Goal: Task Accomplishment & Management: Use online tool/utility

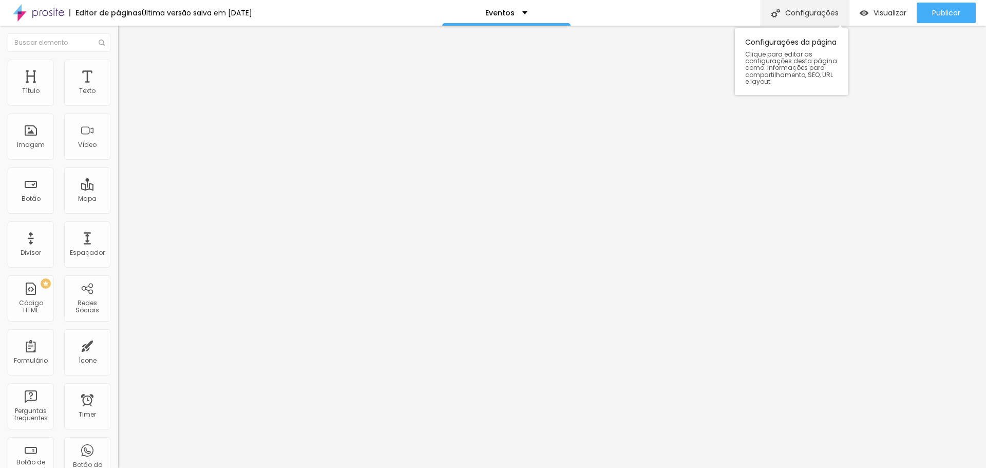
click at [804, 12] on div "Configurações" at bounding box center [804, 13] width 88 height 26
click at [879, 7] on div "Visualizar" at bounding box center [882, 13] width 47 height 21
click at [118, 62] on img at bounding box center [122, 64] width 9 height 9
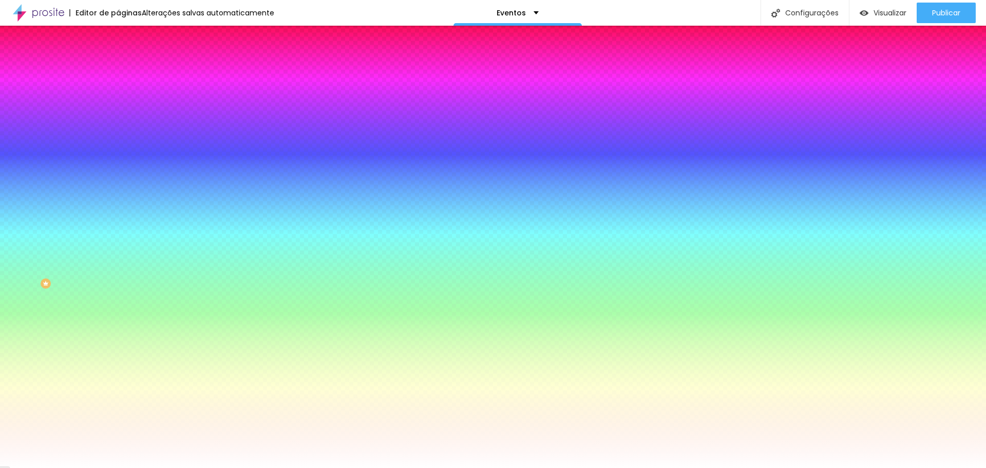
click at [118, 140] on div at bounding box center [177, 140] width 118 height 0
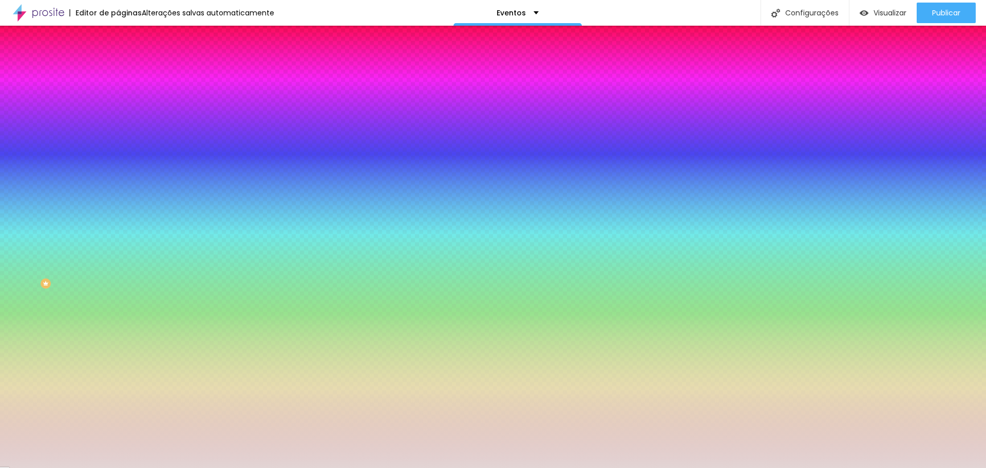
type input "#FFFFFF"
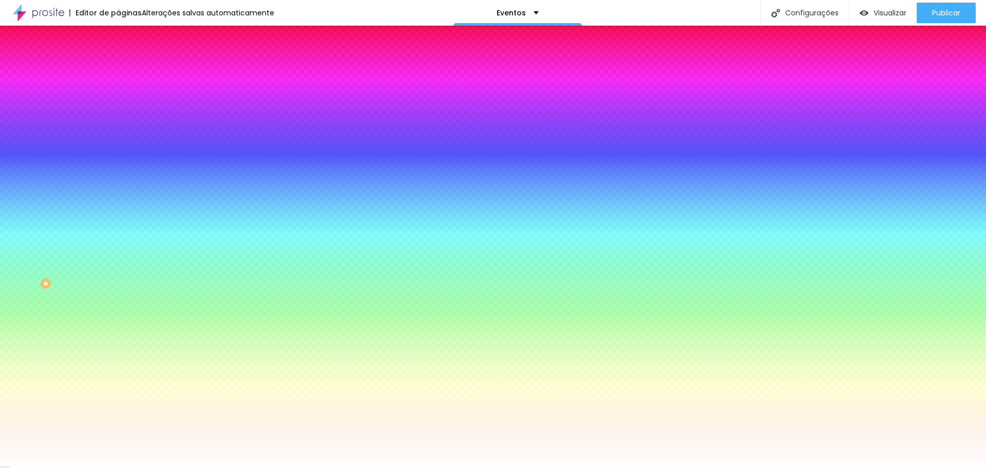
drag, startPoint x: 34, startPoint y: 208, endPoint x: 1, endPoint y: 193, distance: 36.3
click at [118, 193] on div "Imagem de fundo Adicionar imagem Efeito da Imagem Nenhum Nenhum Parallax Cor de…" at bounding box center [177, 146] width 118 height 133
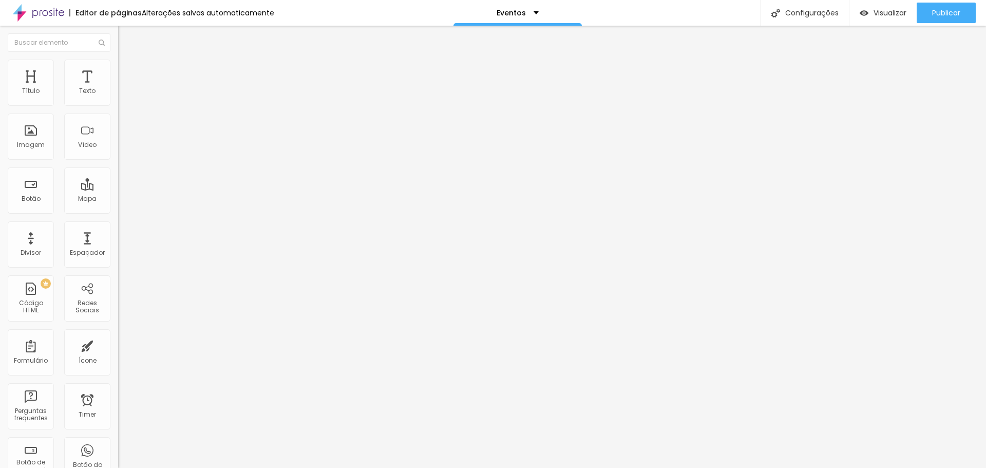
click at [118, 66] on img at bounding box center [122, 64] width 9 height 9
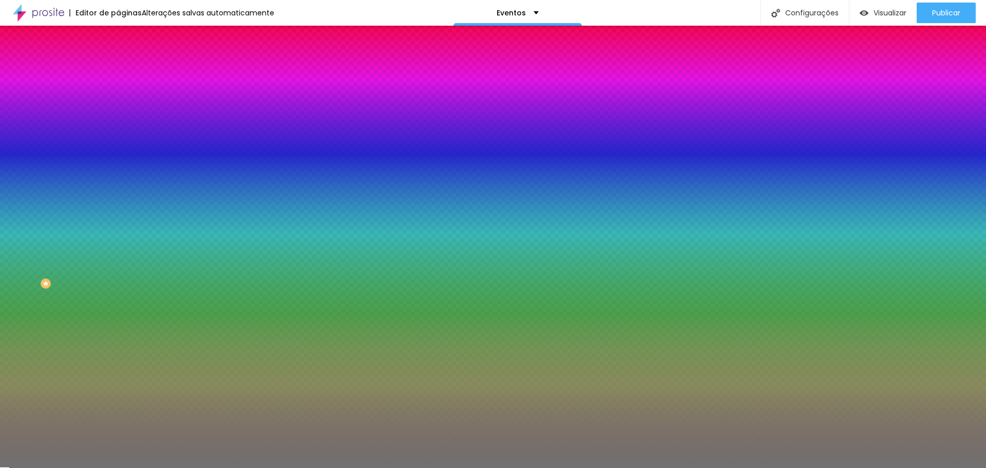
drag, startPoint x: 84, startPoint y: 103, endPoint x: 113, endPoint y: 102, distance: 29.3
click at [118, 102] on div "Cor Voltar ao padrão #717171 Tamanho 85 % Peso 4" at bounding box center [177, 120] width 118 height 80
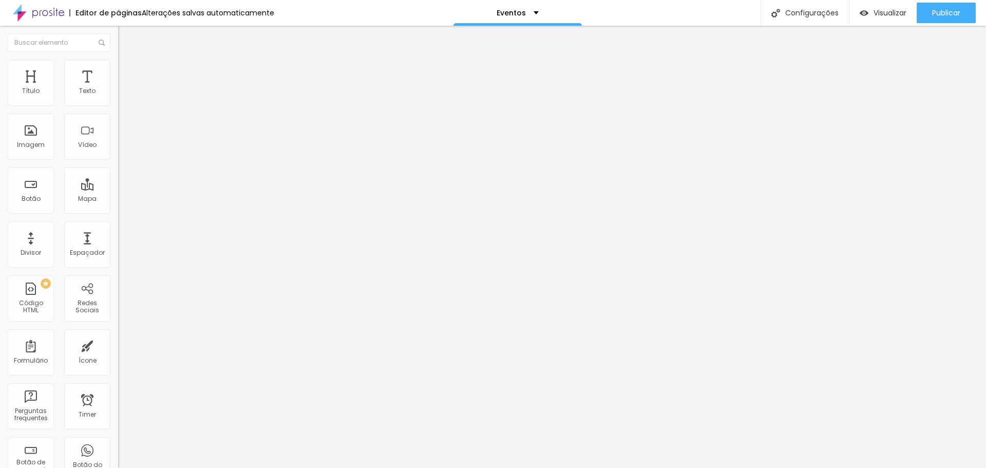
click at [118, 62] on img at bounding box center [122, 64] width 9 height 9
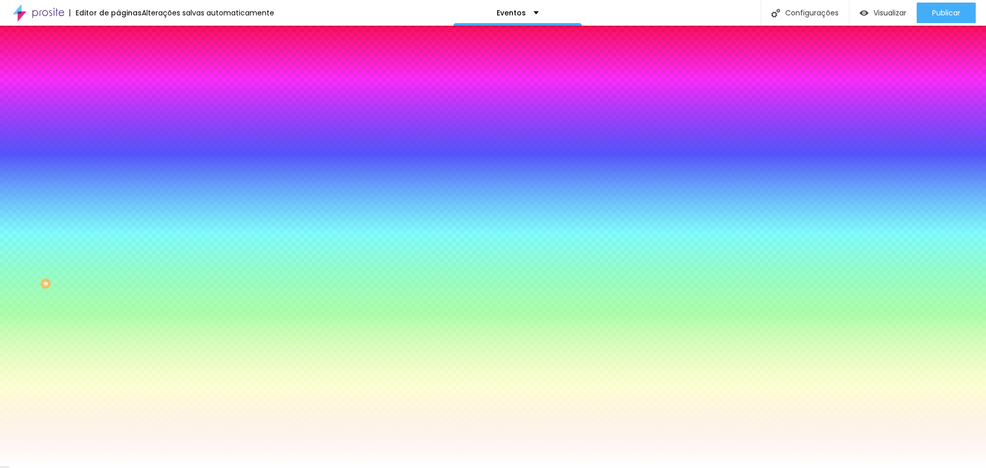
paste input "717171"
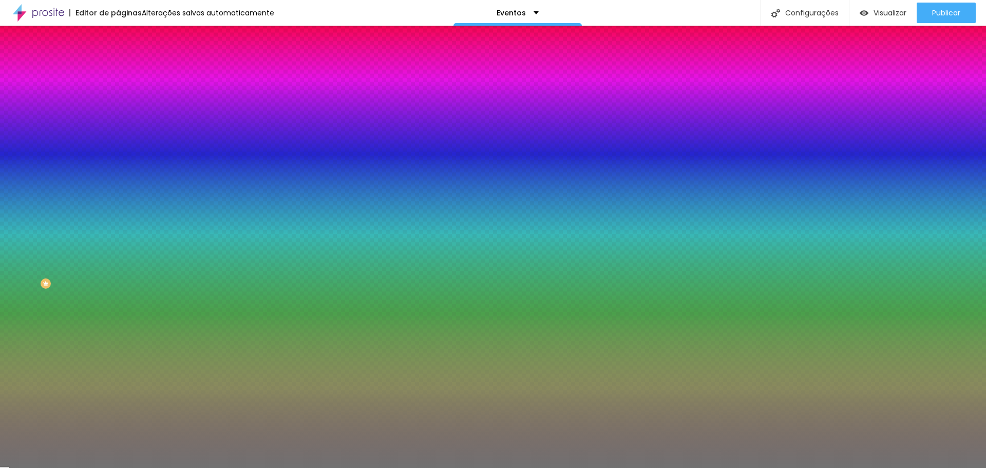
type input "#717171"
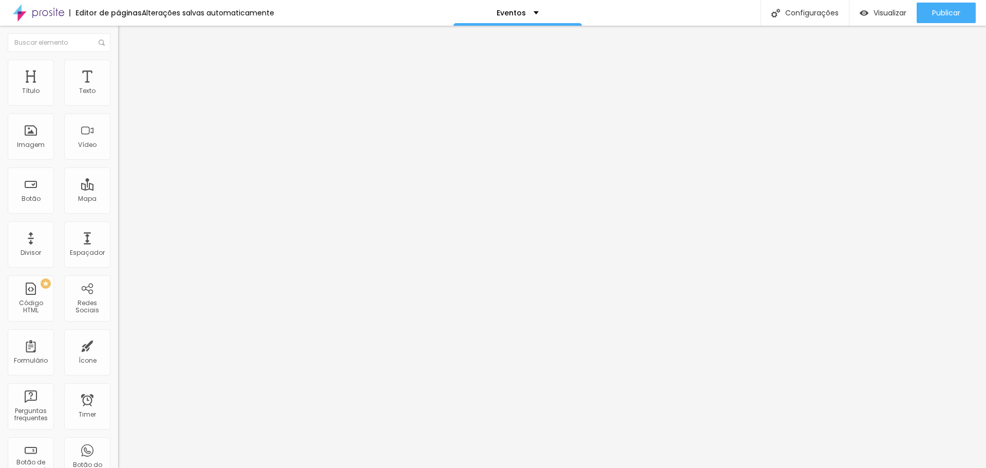
click at [118, 109] on span "Editar perguntas" at bounding box center [147, 104] width 59 height 9
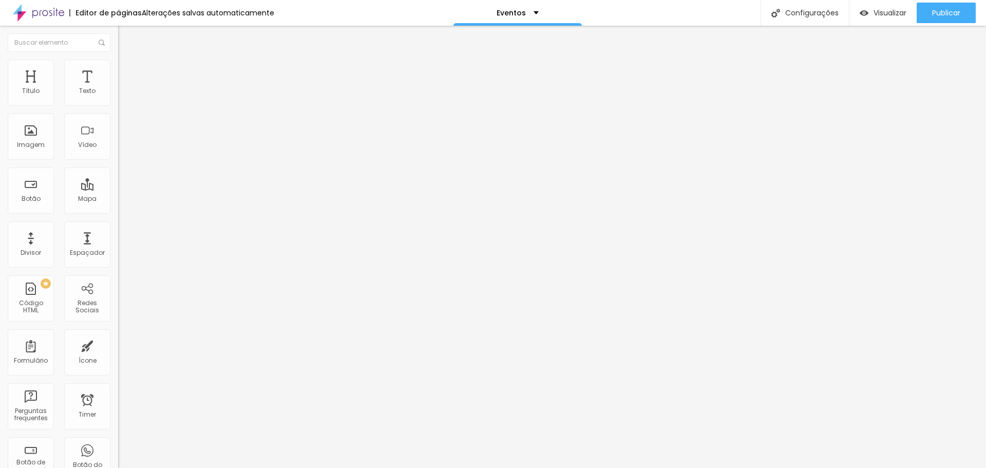
click at [126, 145] on icon "button" at bounding box center [127, 144] width 2 height 2
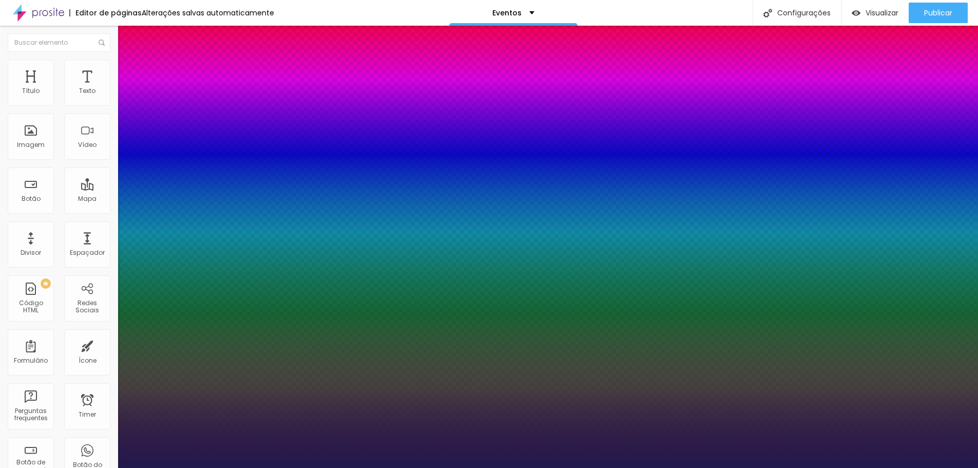
type input "1"
select select "Cuprum"
type input "1"
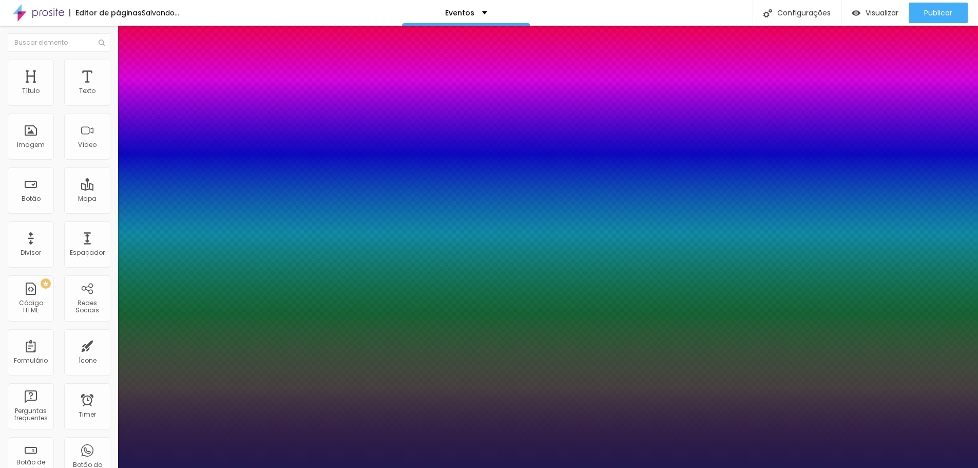
click at [320, 466] on div at bounding box center [489, 468] width 978 height 0
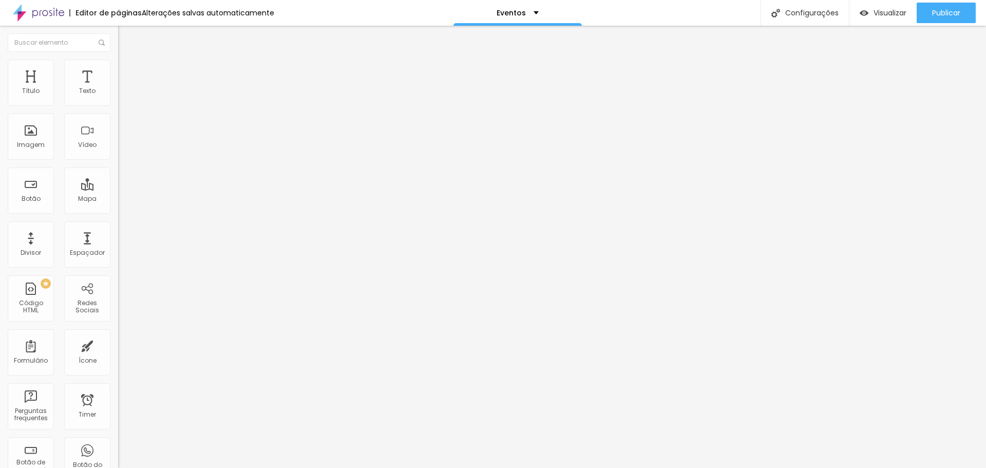
click at [122, 149] on icon "button" at bounding box center [125, 146] width 6 height 6
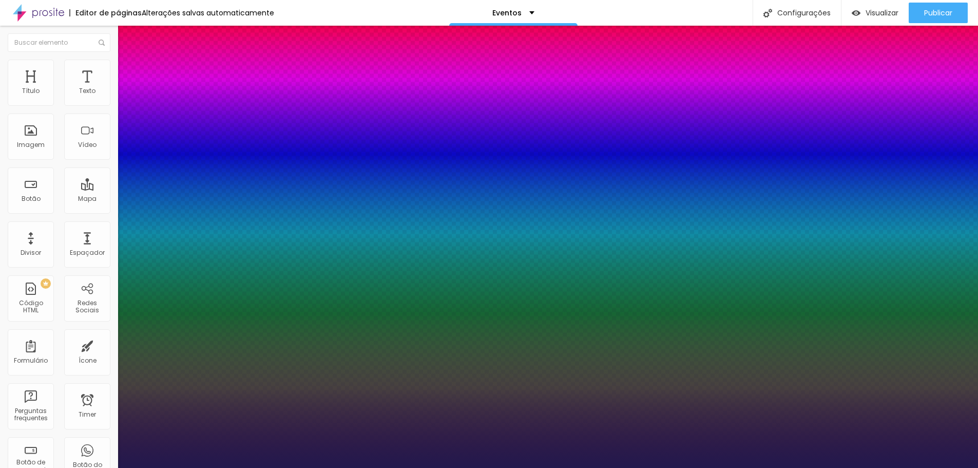
type input "1"
type input "15"
type input "1"
type input "21"
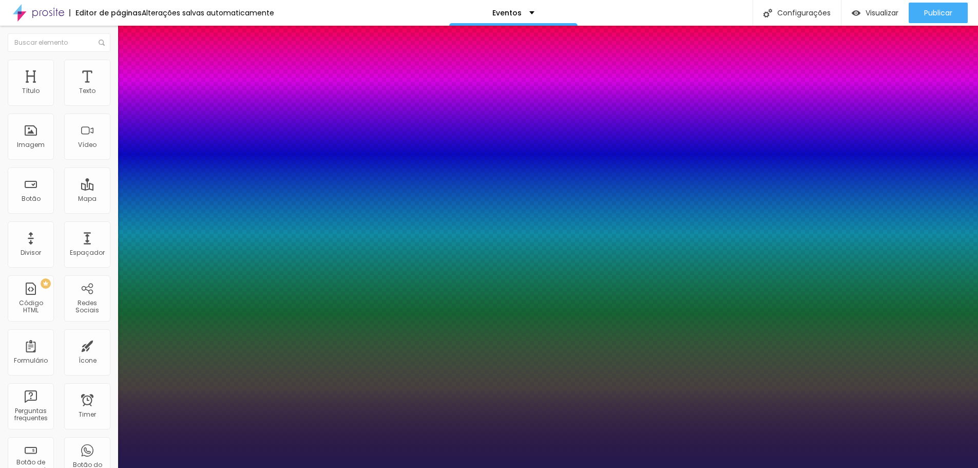
type input "21"
type input "1"
type input "25"
type input "1"
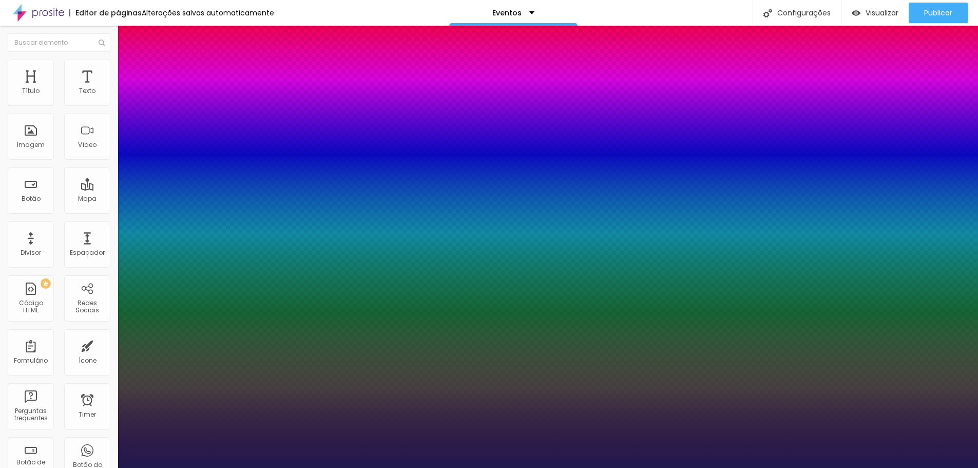
type input "26"
type input "1"
type input "27"
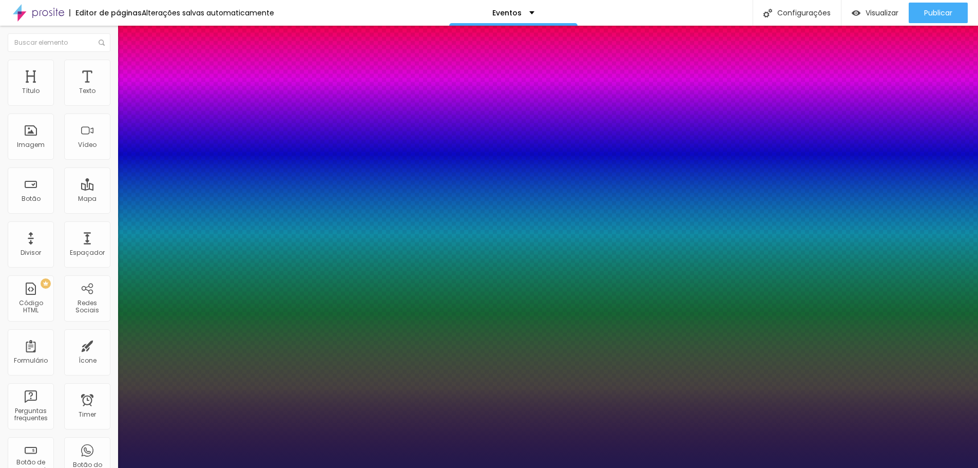
type input "1"
type input "28"
type input "1"
type input "29"
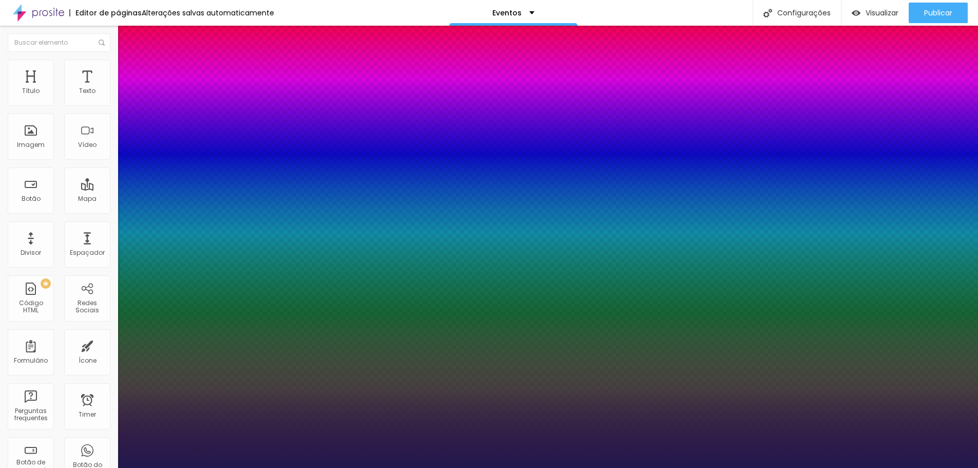
type input "29"
type input "1"
type input "31"
type input "1"
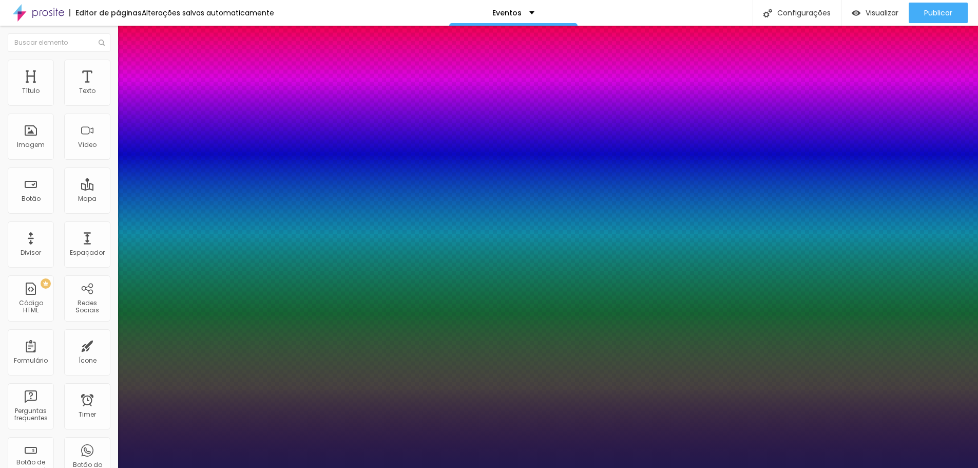
type input "32"
type input "1"
type input "36"
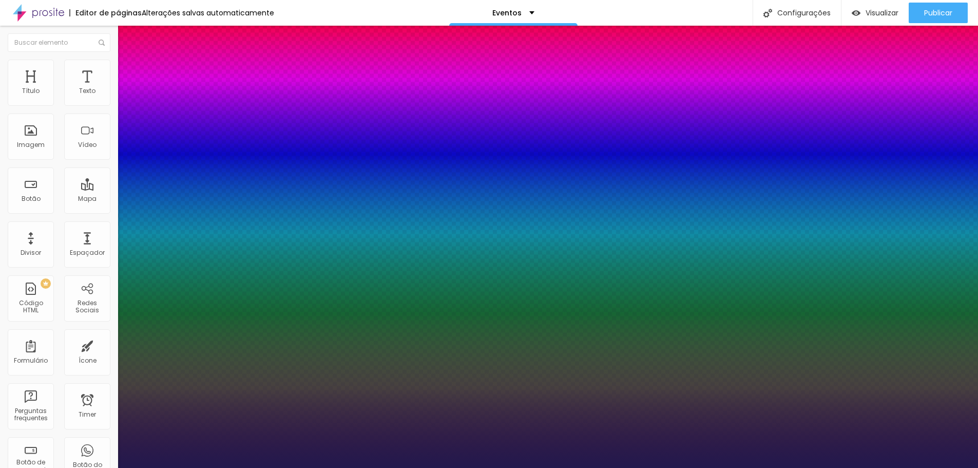
type input "1"
type input "37"
type input "1"
type input "38"
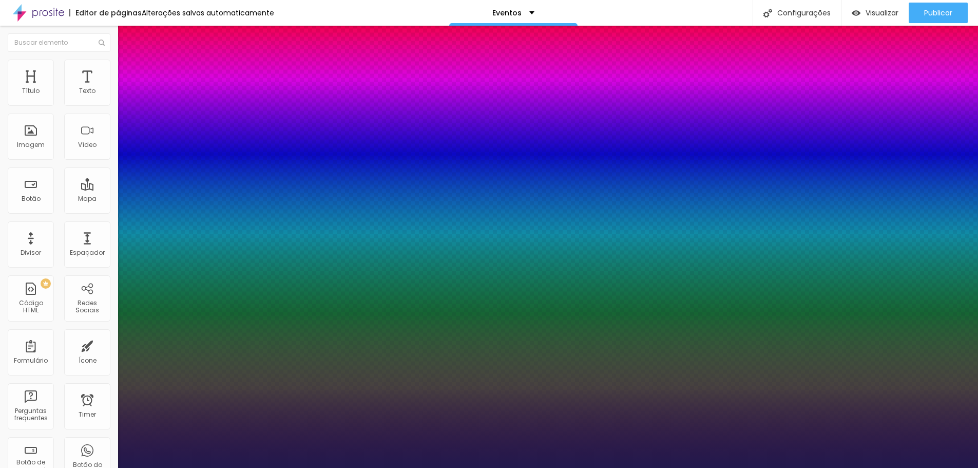
type input "38"
type input "1"
type input "39"
type input "1"
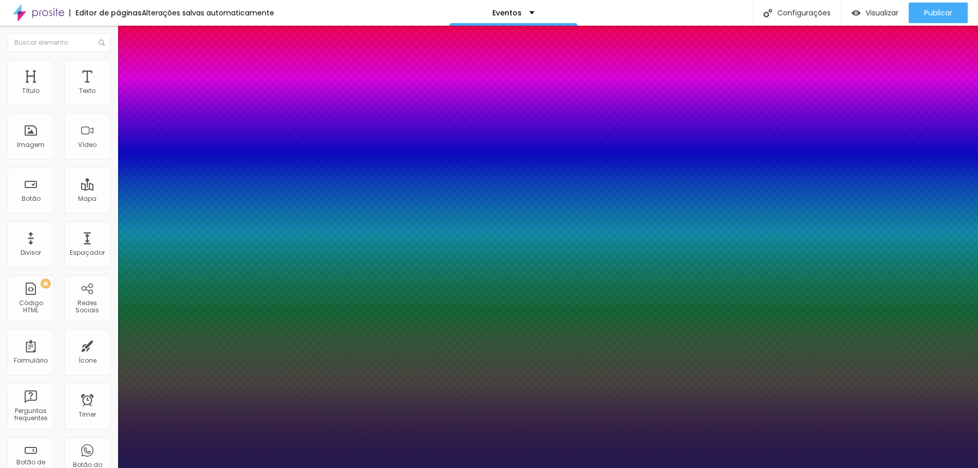
type input "38"
type input "1"
type input "36"
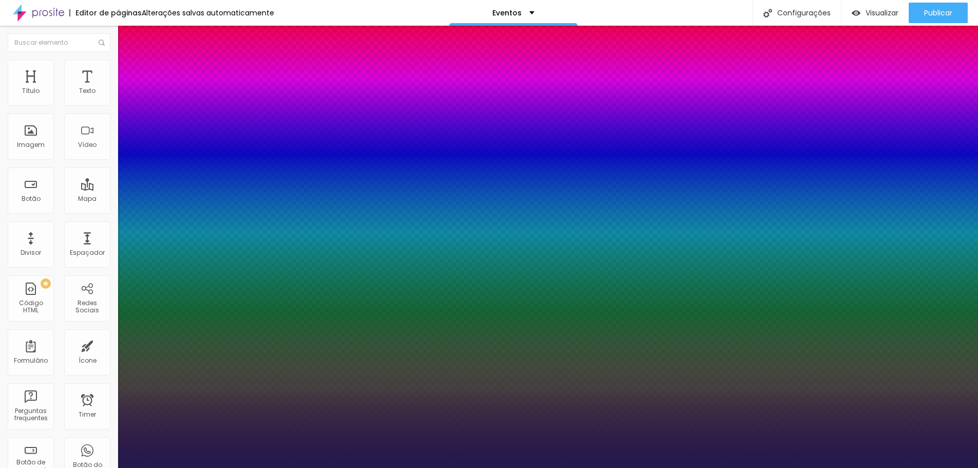
type input "1"
type input "35"
type input "1"
type input "34"
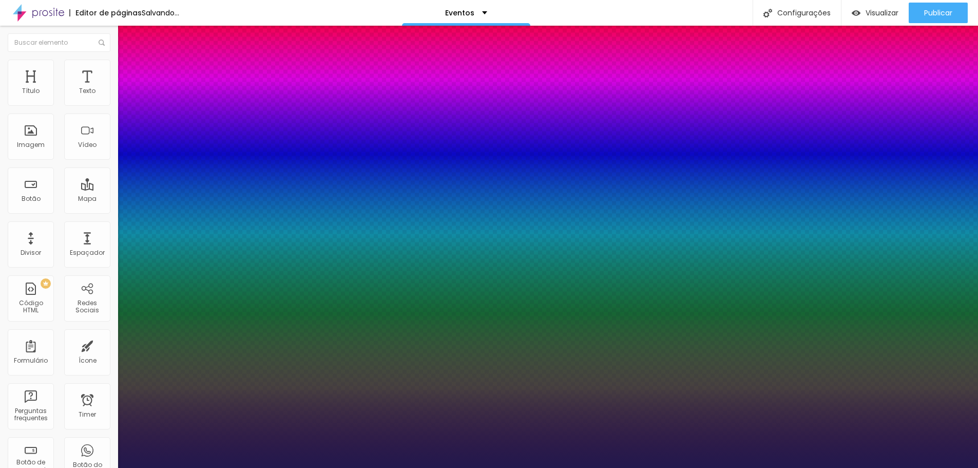
type input "34"
type input "1"
type input "33"
type input "1"
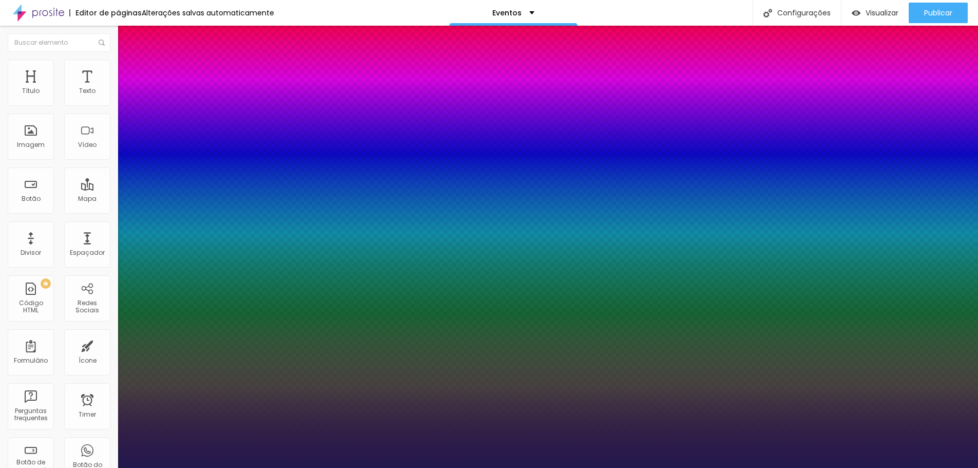
type input "32"
type input "1"
type input "31"
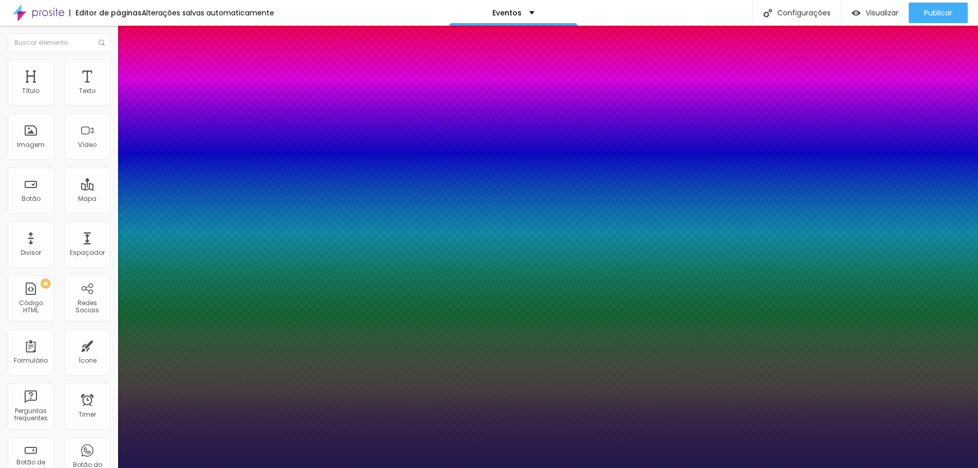
type input "1"
type input "30"
type input "1"
type input "29"
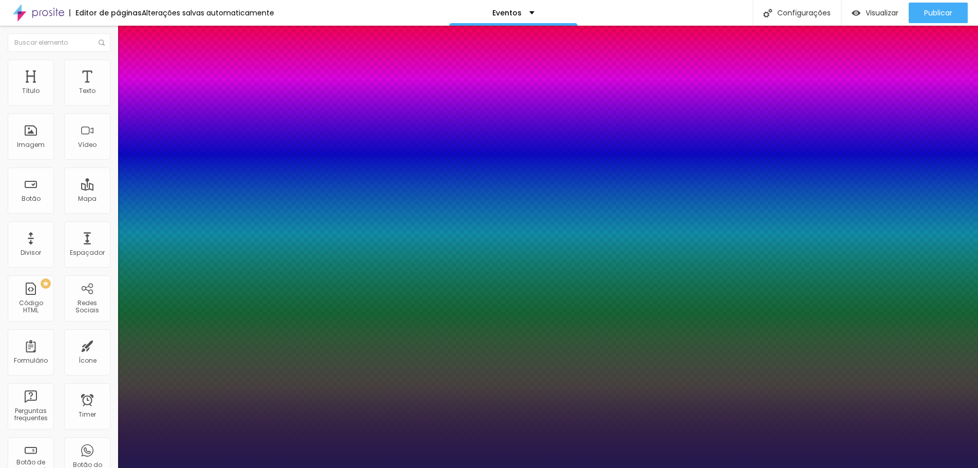
type input "29"
type input "1"
type input "31"
type input "1"
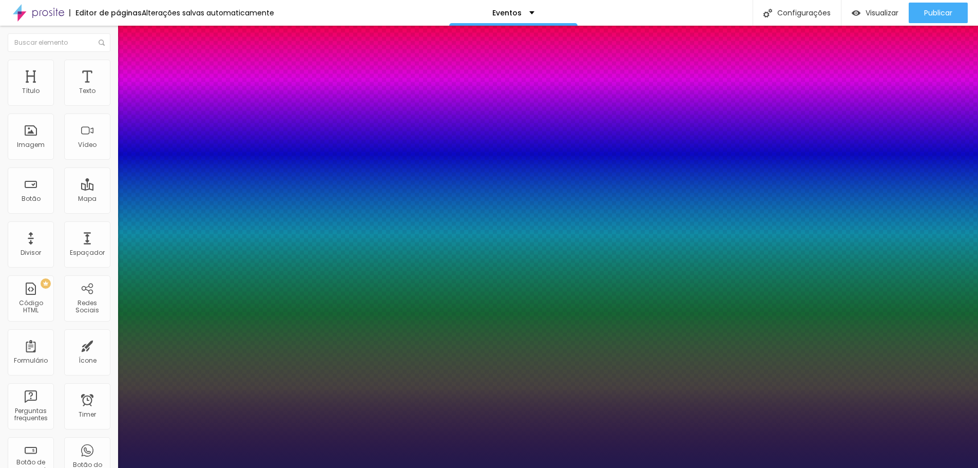
type input "32"
type input "1"
type input "31"
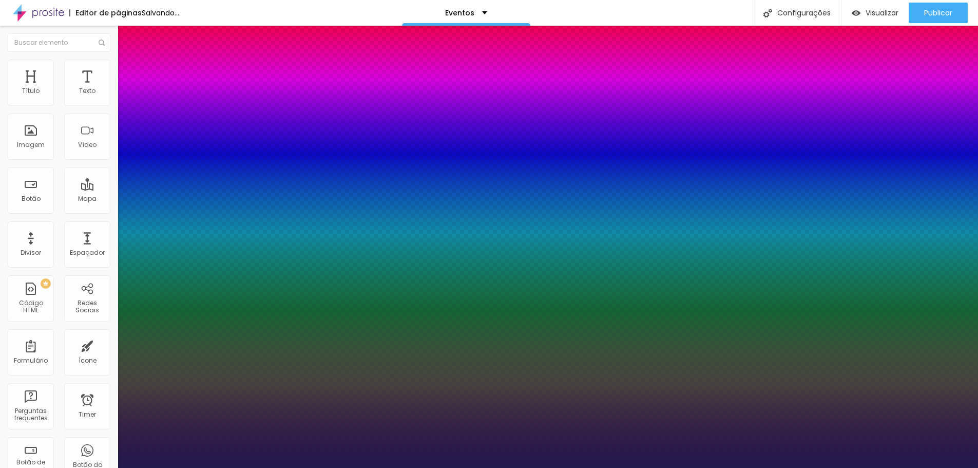
type input "1"
type input "30"
type input "1"
drag, startPoint x: 138, startPoint y: 287, endPoint x: 150, endPoint y: 290, distance: 12.0
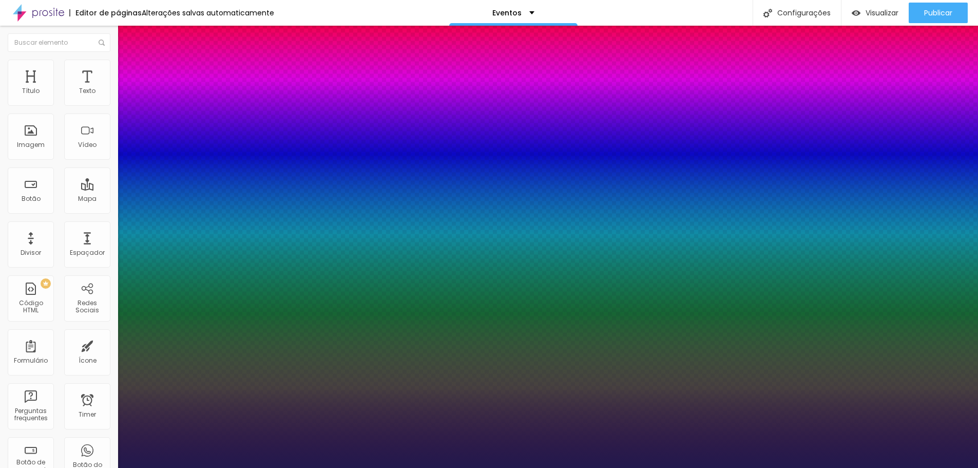
type input "30"
click at [946, 466] on div at bounding box center [489, 468] width 978 height 0
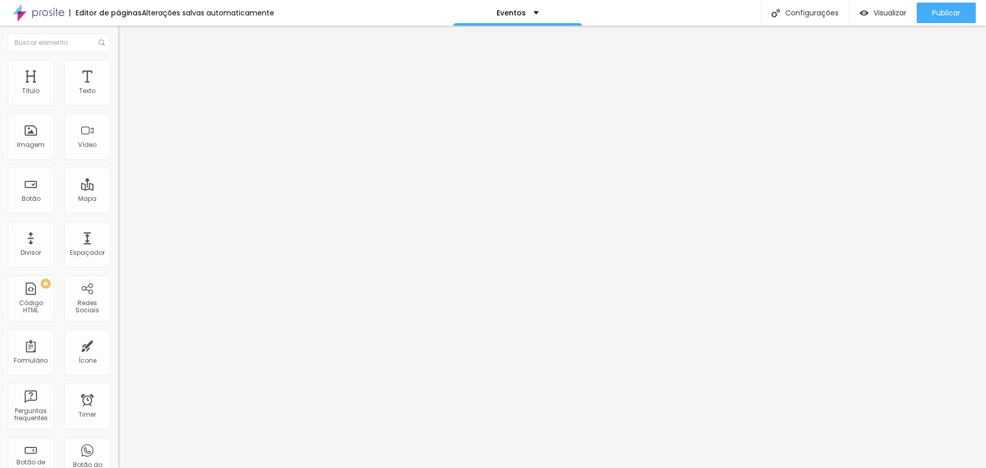
click at [118, 102] on div "Formulário Detalhes" at bounding box center [177, 95] width 118 height 31
click at [118, 104] on img at bounding box center [121, 107] width 6 height 6
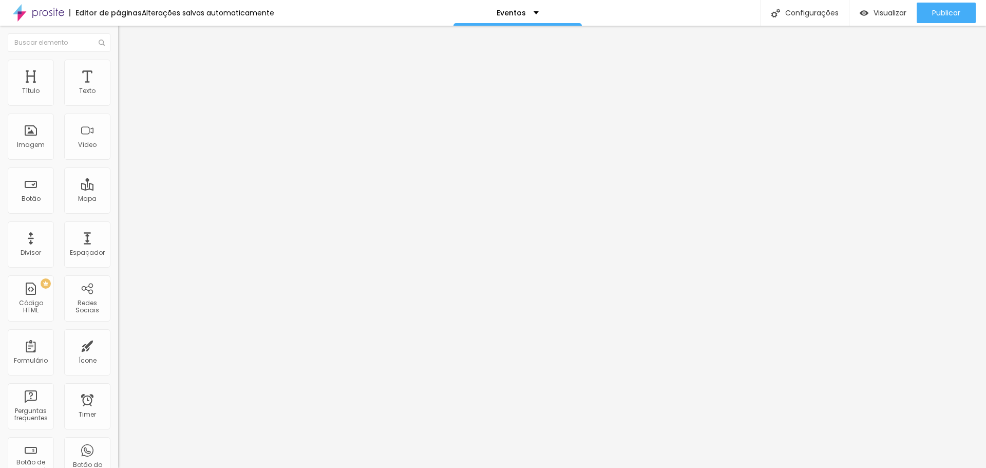
type input "Cobertura de evento/Palestra"
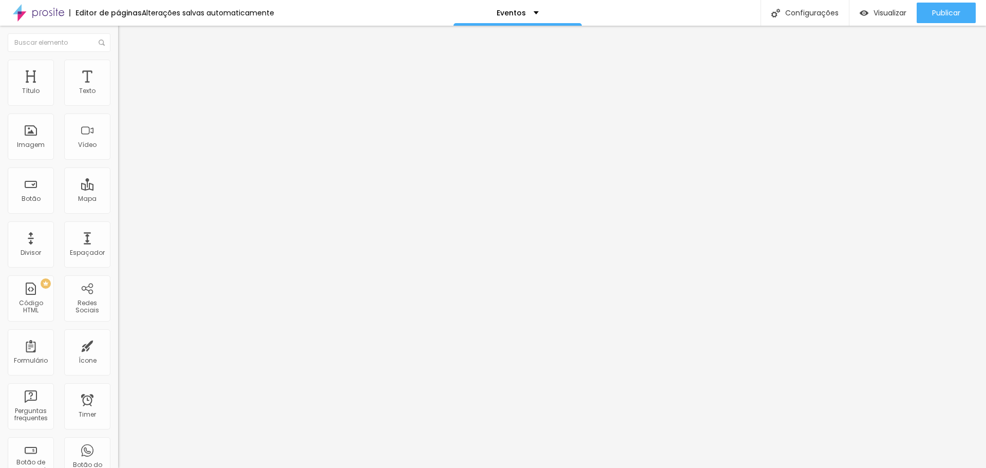
drag, startPoint x: 585, startPoint y: 261, endPoint x: 493, endPoint y: 263, distance: 92.4
type input "Local, data, numero de convidados..."
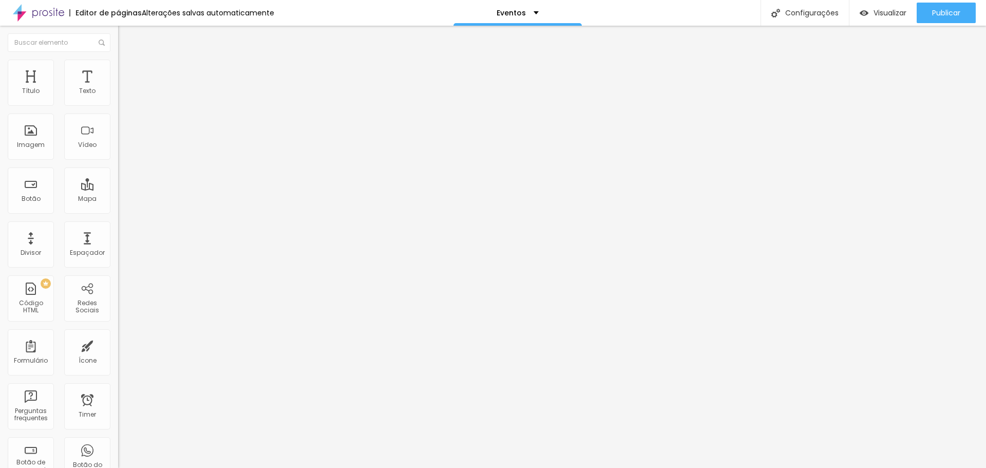
click at [118, 109] on span "Editar perguntas" at bounding box center [147, 104] width 59 height 9
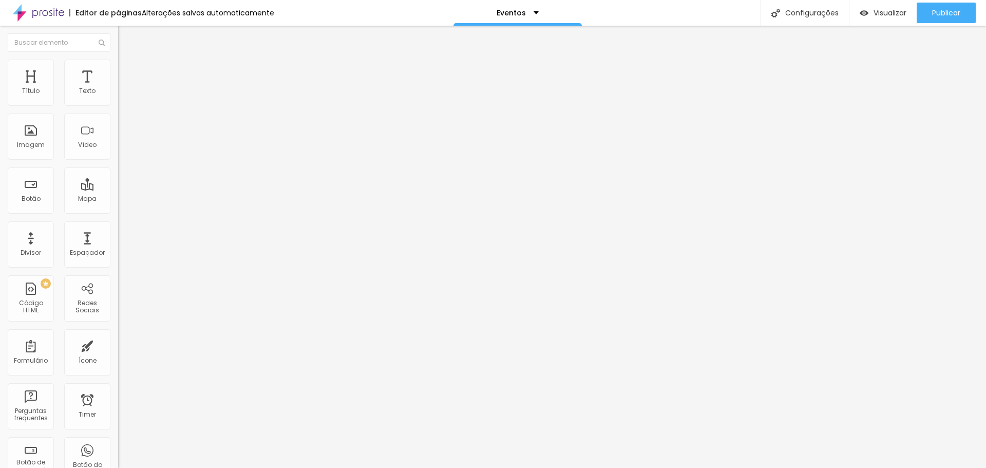
drag, startPoint x: 377, startPoint y: 167, endPoint x: 467, endPoint y: 167, distance: 89.8
drag, startPoint x: 419, startPoint y: 275, endPoint x: 435, endPoint y: 280, distance: 16.2
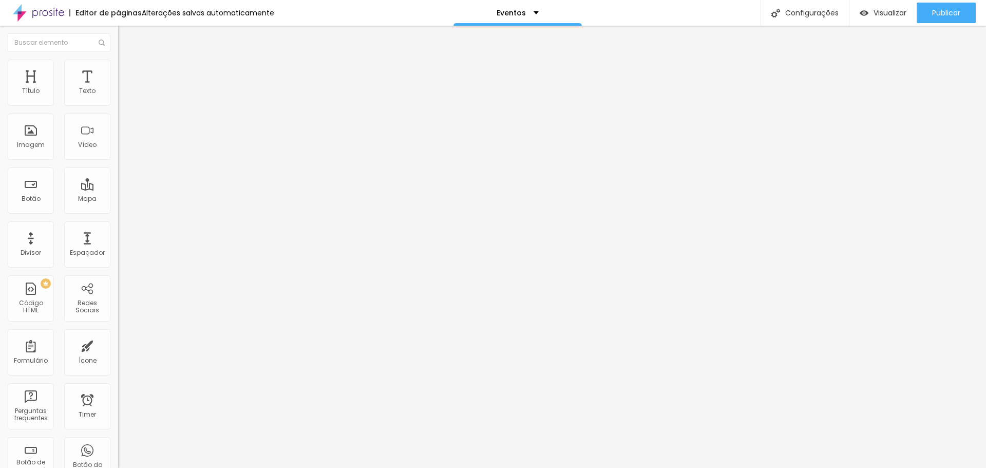
drag, startPoint x: 87, startPoint y: 117, endPoint x: 2, endPoint y: 114, distance: 85.2
click at [118, 114] on div "Texto QUERO UMA PROPOSTA Alinhamento Tamanho Normal Pequeno Normal Grande Link …" at bounding box center [177, 154] width 118 height 149
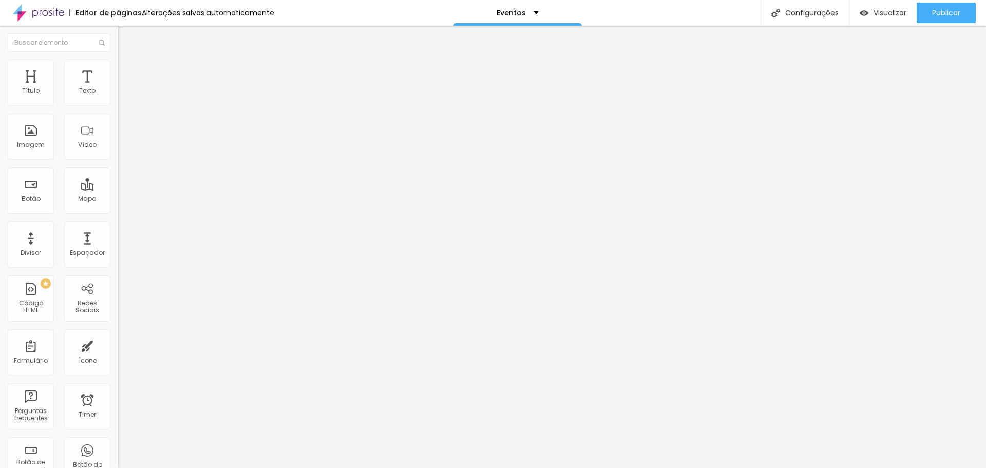
type input "ENVIAR MENSAGEM"
click at [118, 276] on div "Editar Botão Conteúdo Estilo Avançado Texto ENVIAR MENSAGEM Alinhamento Tamanho…" at bounding box center [177, 247] width 118 height 442
click at [118, 60] on img at bounding box center [122, 64] width 9 height 9
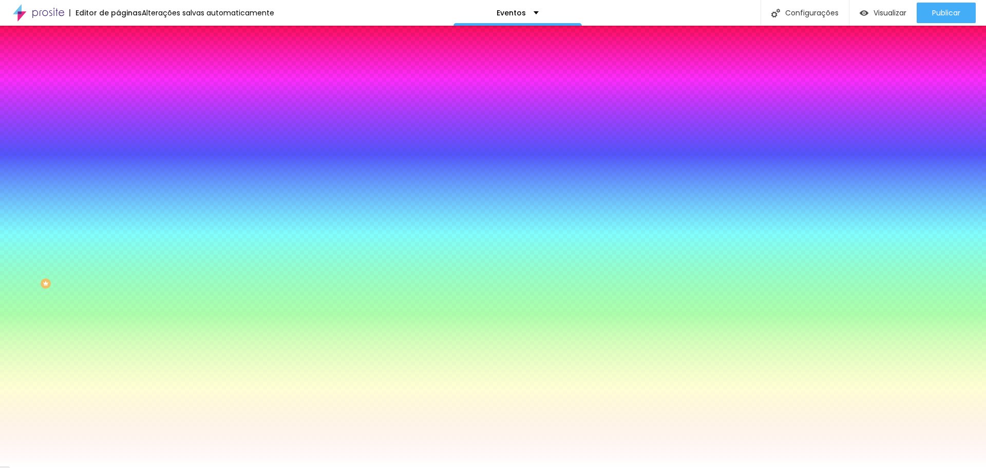
click at [127, 72] on span "Avançado" at bounding box center [144, 76] width 34 height 9
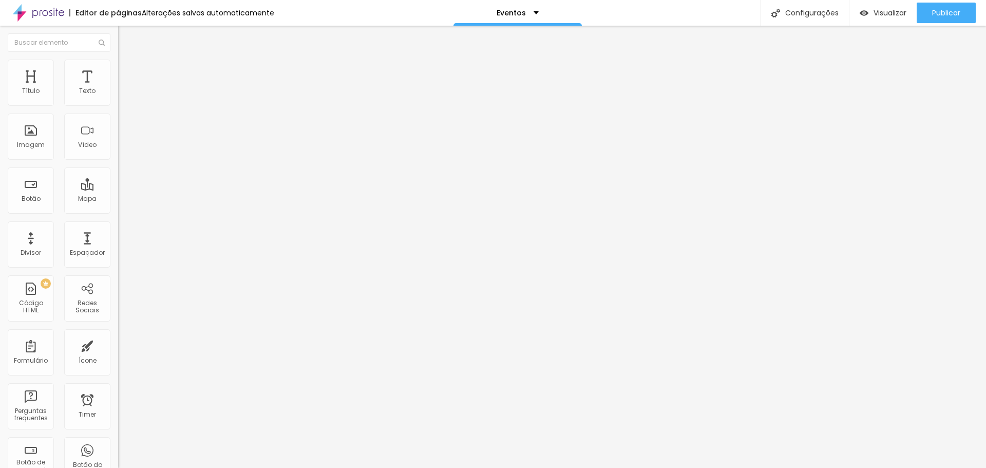
type input "15"
drag, startPoint x: 65, startPoint y: 100, endPoint x: 54, endPoint y: 99, distance: 10.8
click at [118, 199] on input "range" at bounding box center [151, 203] width 66 height 8
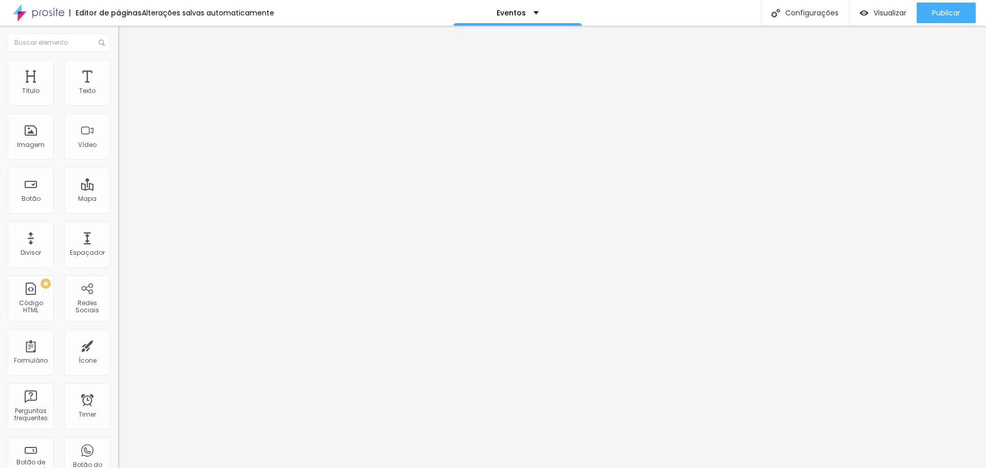
click at [118, 199] on input "range" at bounding box center [151, 203] width 66 height 8
type input "20"
drag, startPoint x: 55, startPoint y: 99, endPoint x: 66, endPoint y: 100, distance: 10.8
type input "20"
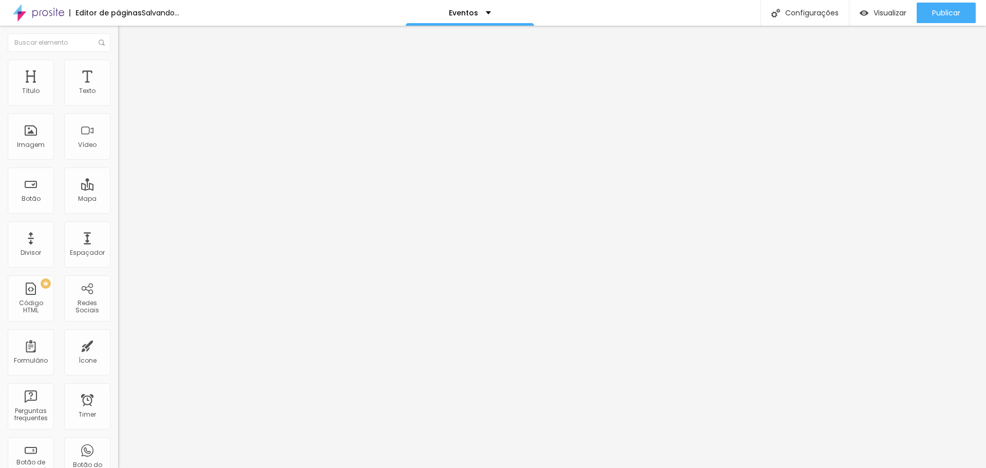
click at [118, 199] on input "range" at bounding box center [151, 203] width 66 height 8
click at [127, 71] on span "Avançado" at bounding box center [144, 66] width 34 height 9
type input "7"
type input "2"
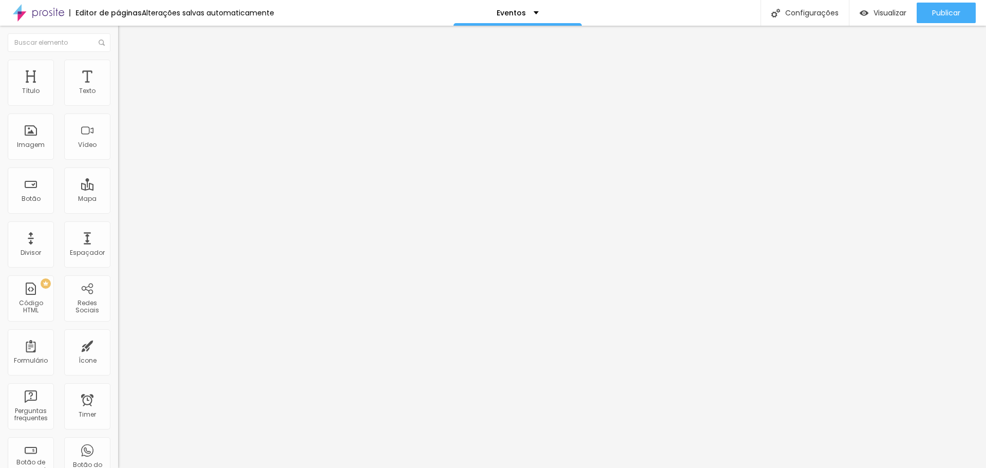
type input "2"
type input "0"
drag, startPoint x: 29, startPoint y: 120, endPoint x: 6, endPoint y: 120, distance: 23.1
type input "0"
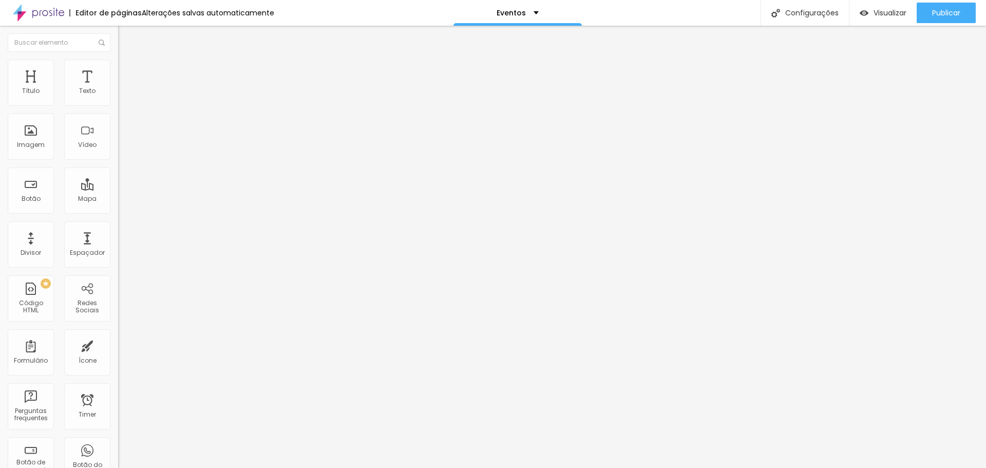
click at [118, 334] on input "range" at bounding box center [151, 338] width 66 height 8
click at [118, 67] on li "Avançado" at bounding box center [177, 65] width 118 height 10
type input "0"
drag, startPoint x: 31, startPoint y: 121, endPoint x: 1, endPoint y: 121, distance: 30.8
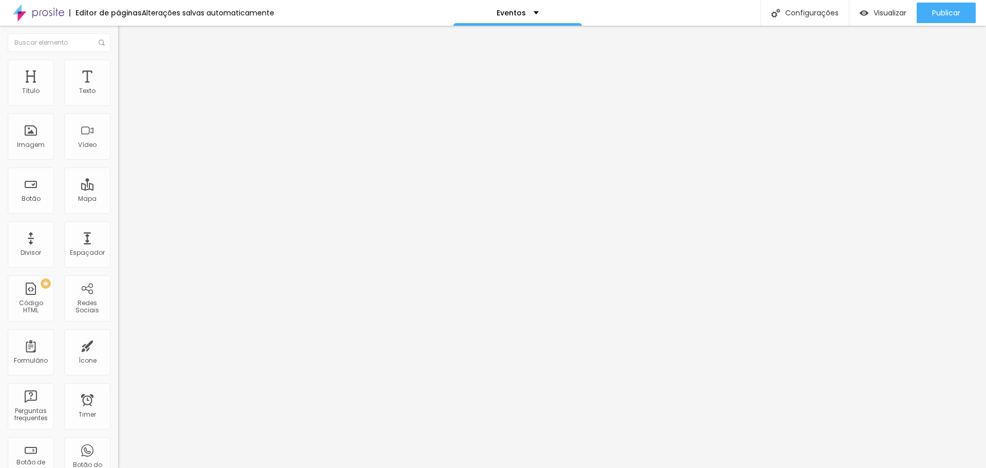
type input "0"
click at [118, 334] on input "range" at bounding box center [151, 338] width 66 height 8
click at [127, 69] on span "Avançado" at bounding box center [144, 66] width 34 height 9
type input "7"
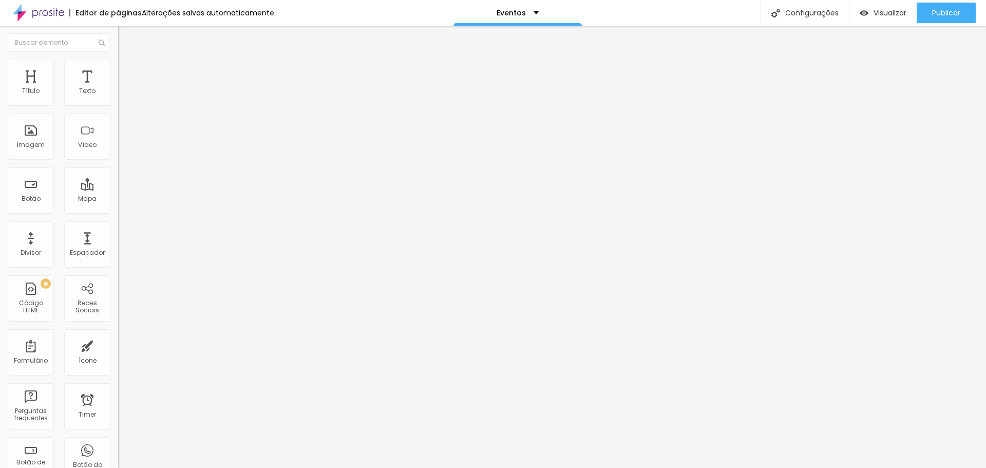
type input "0"
drag, startPoint x: 31, startPoint y: 121, endPoint x: 11, endPoint y: 121, distance: 20.0
type input "0"
click at [118, 334] on input "range" at bounding box center [151, 338] width 66 height 8
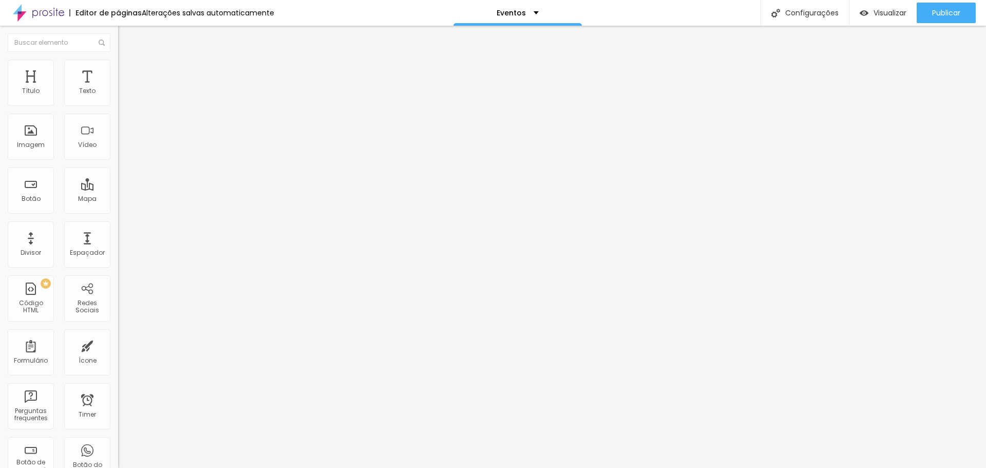
click at [122, 149] on icon "button" at bounding box center [125, 146] width 6 height 6
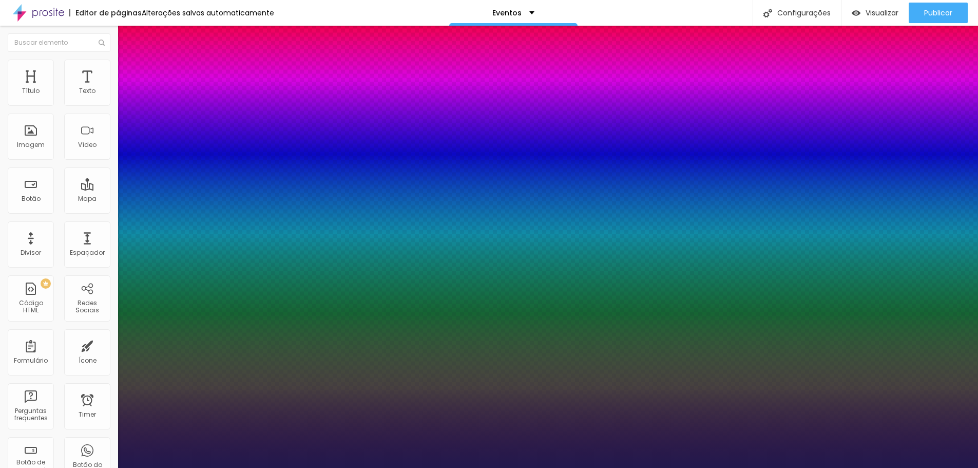
type input "1"
drag, startPoint x: 975, startPoint y: 110, endPoint x: 968, endPoint y: 226, distance: 116.3
click at [968, 466] on div at bounding box center [489, 468] width 978 height 0
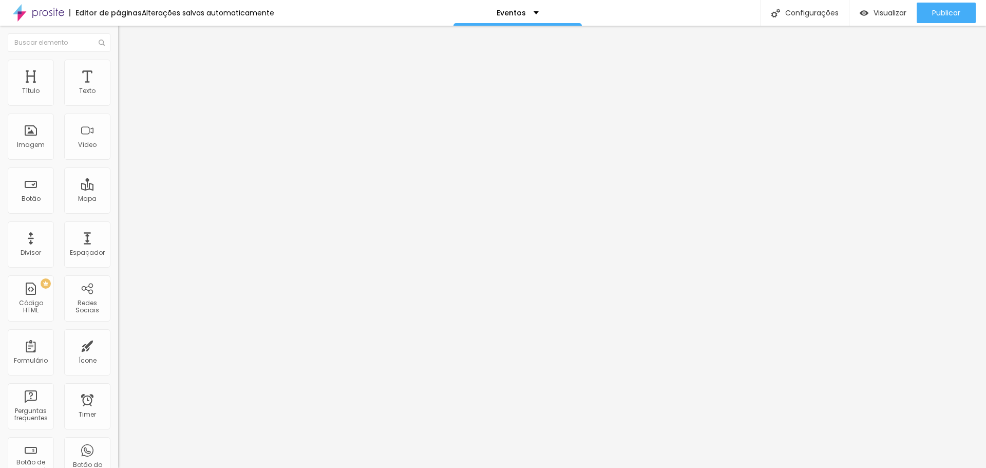
click at [118, 152] on button "button" at bounding box center [125, 146] width 14 height 11
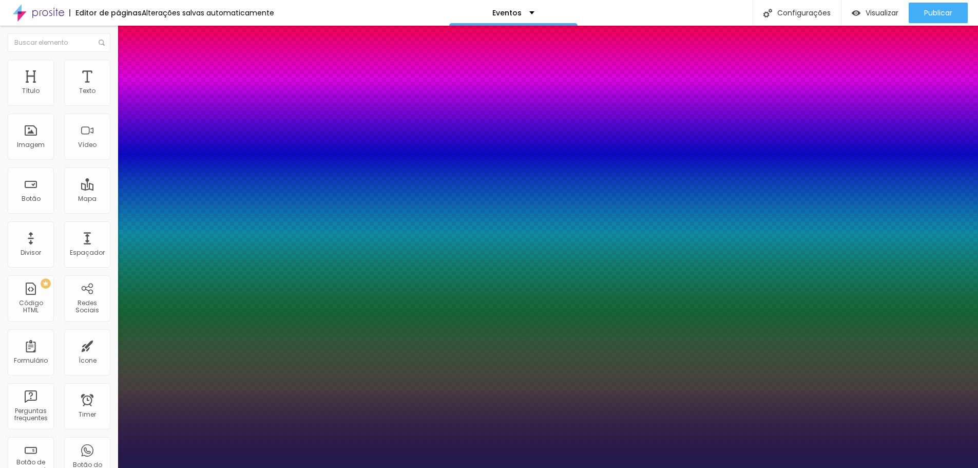
type input "1"
click at [54, 466] on div at bounding box center [489, 468] width 978 height 0
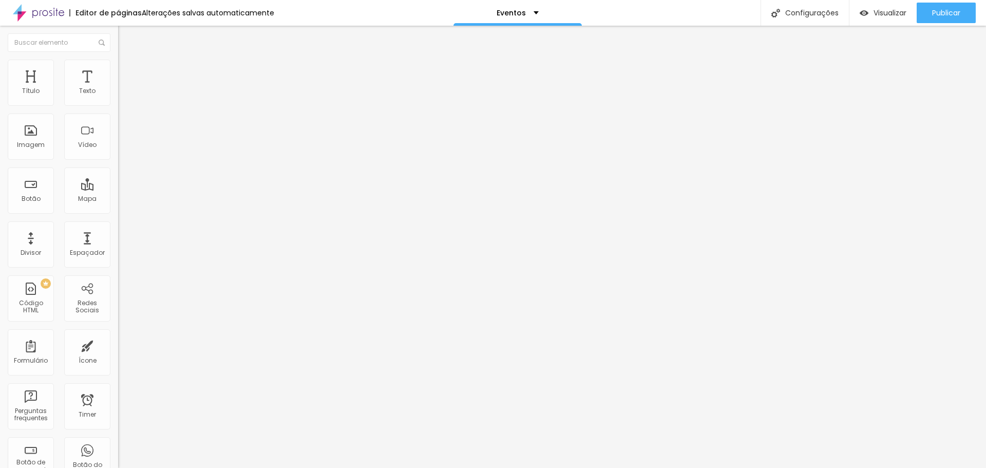
click at [118, 70] on li "Avançado" at bounding box center [177, 75] width 118 height 10
click at [118, 60] on li "Estilo" at bounding box center [177, 65] width 118 height 10
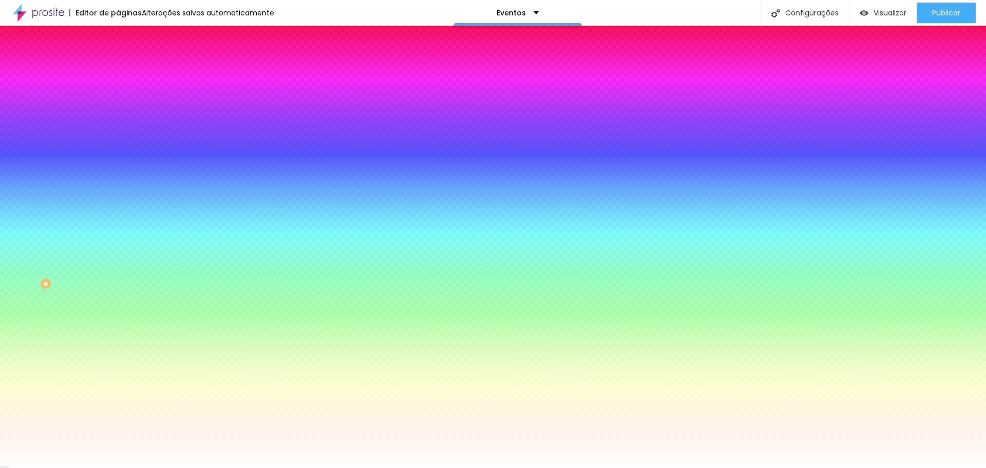
click at [118, 150] on input "#FFFFFF" at bounding box center [179, 145] width 123 height 10
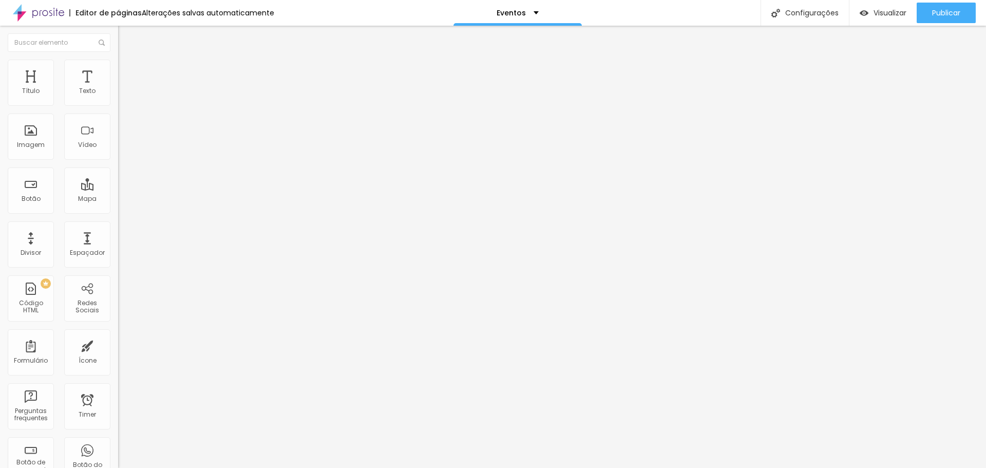
click at [127, 70] on span "Estilo" at bounding box center [135, 66] width 16 height 9
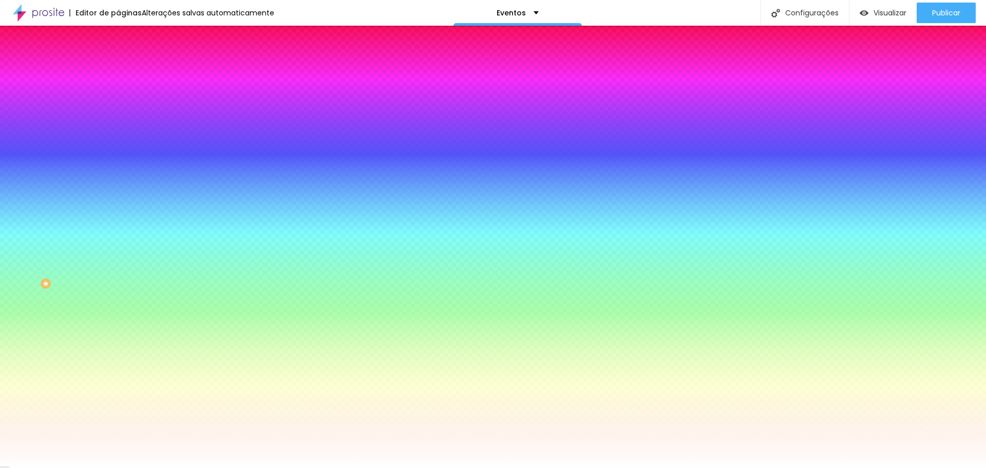
click at [122, 156] on icon "button" at bounding box center [125, 159] width 6 height 6
type input "1"
type input "7"
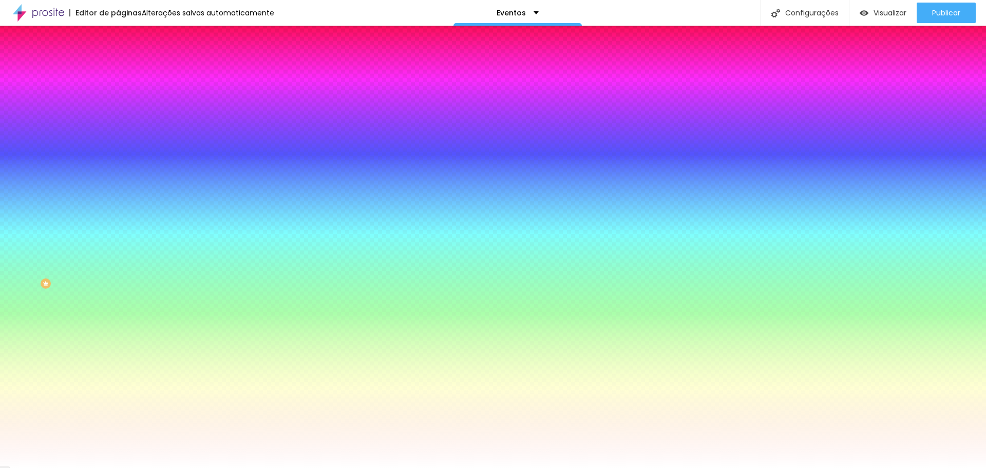
type input "6"
type input "5"
type input "4"
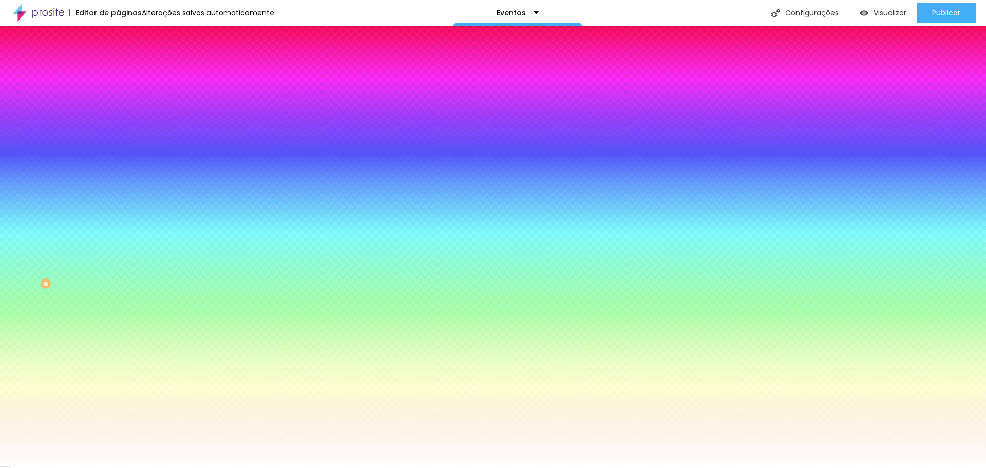
type input "4"
type input "3"
type input "4"
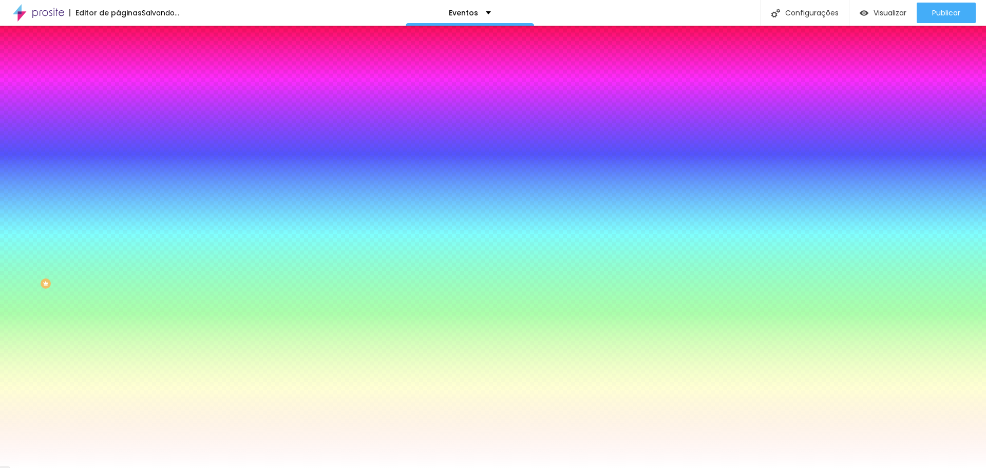
type input "5"
type input "7"
type input "6"
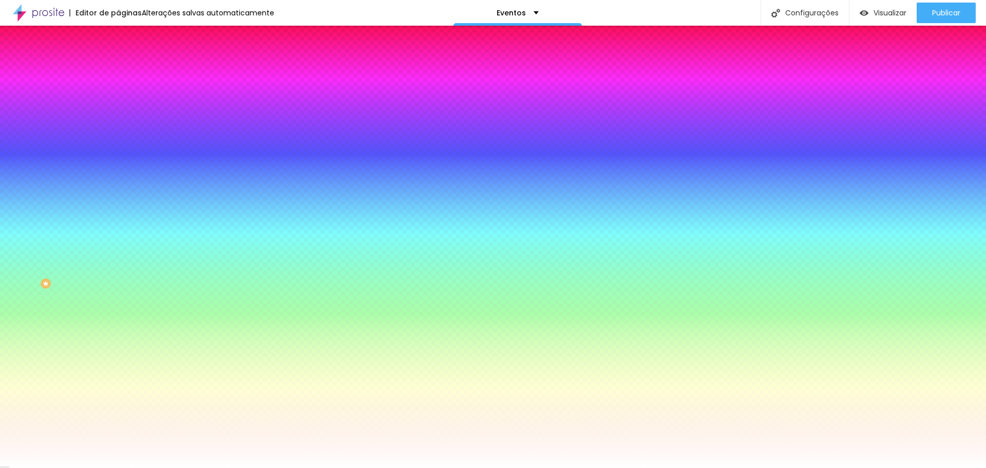
type input "6"
type input "7"
type input "8"
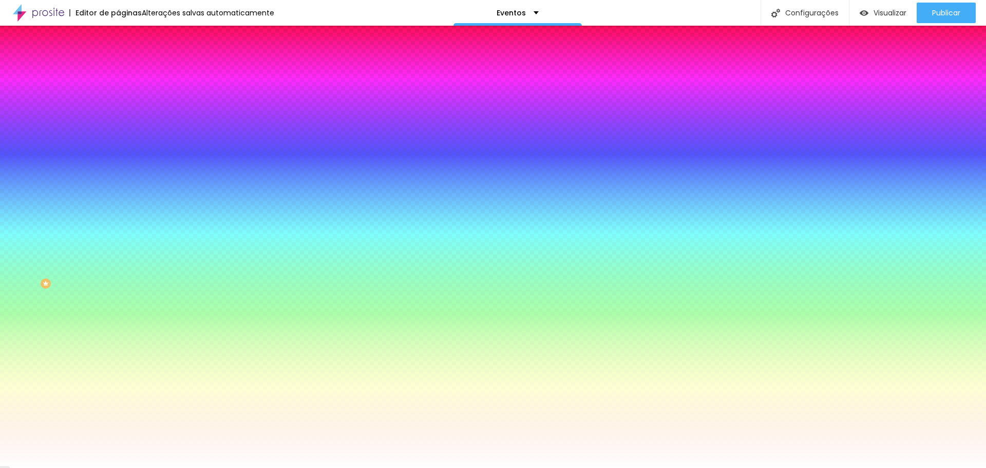
type input "9"
type input "10"
type input "11"
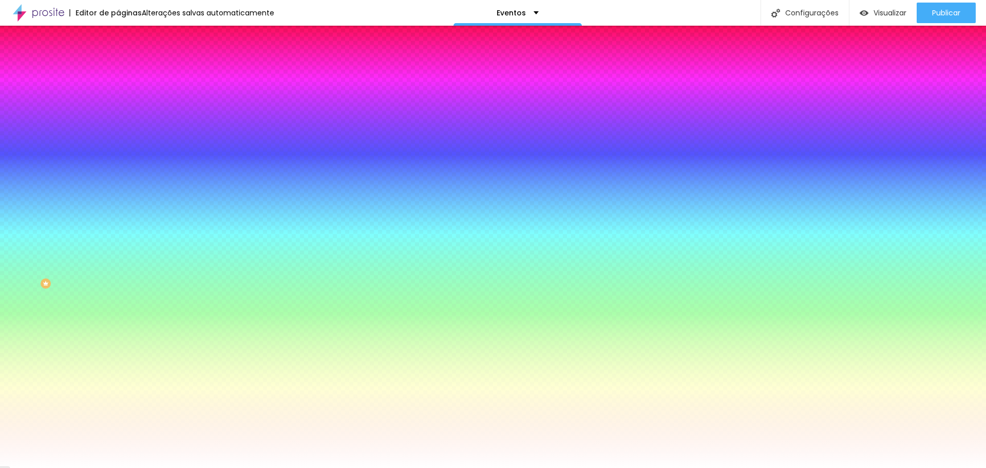
type input "11"
type input "10"
drag, startPoint x: 111, startPoint y: 190, endPoint x: 151, endPoint y: 193, distance: 39.6
type input "10"
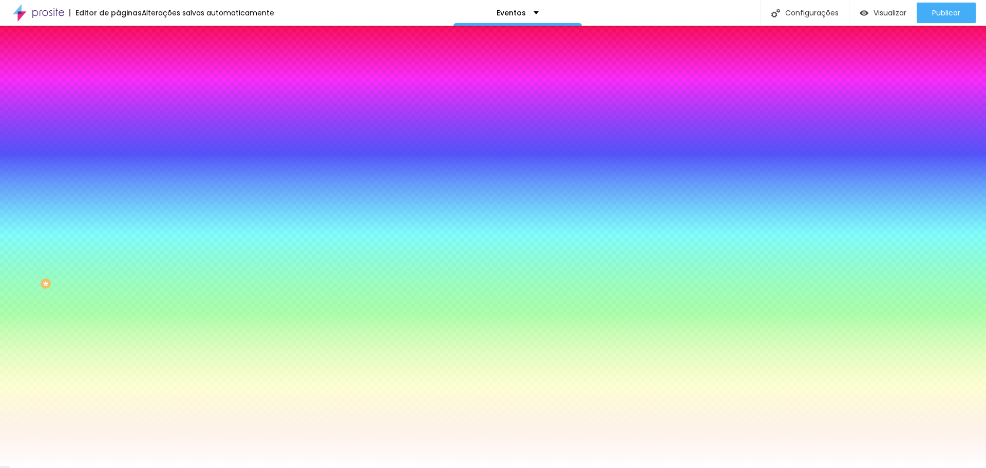
type input "1"
drag, startPoint x: 112, startPoint y: 219, endPoint x: 127, endPoint y: 217, distance: 14.6
type input "1"
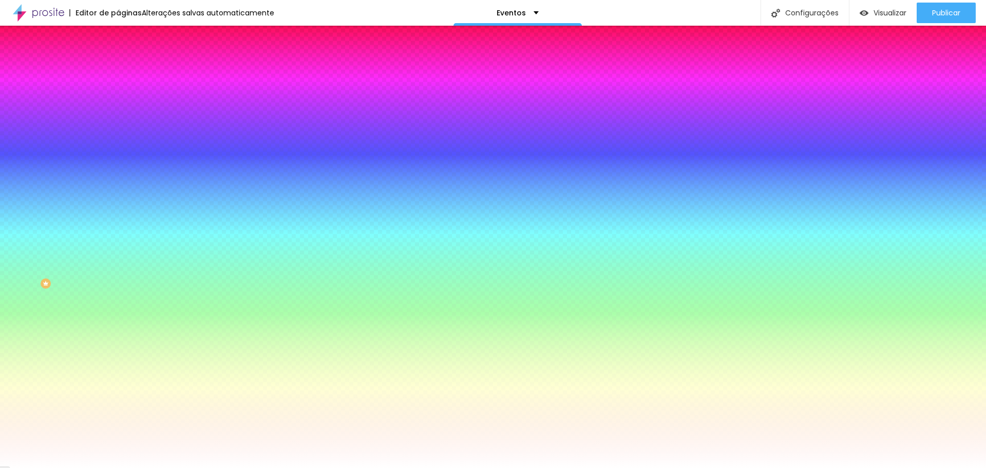
click at [27, 466] on div at bounding box center [493, 468] width 986 height 0
click at [118, 176] on span "DESATIVADO" at bounding box center [136, 174] width 37 height 9
click at [118, 189] on button "button" at bounding box center [125, 194] width 14 height 11
click at [182, 466] on div at bounding box center [493, 474] width 986 height 0
click at [69, 466] on div at bounding box center [493, 468] width 986 height 0
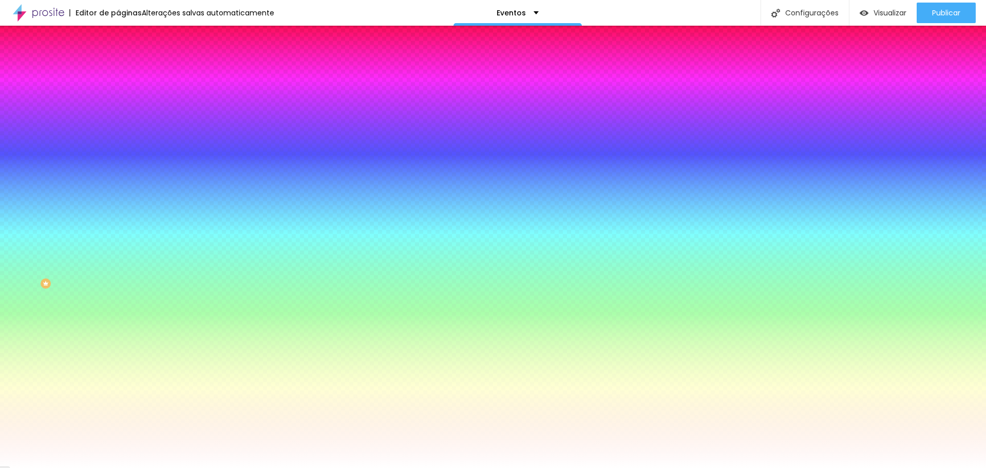
click at [118, 102] on input "#FFFFFF" at bounding box center [179, 103] width 123 height 10
click at [118, 307] on div "Editar Botão Conteúdo Estilo Avançado Cor de fundo Voltar ao padrão #FFFFFF Tip…" at bounding box center [177, 247] width 118 height 442
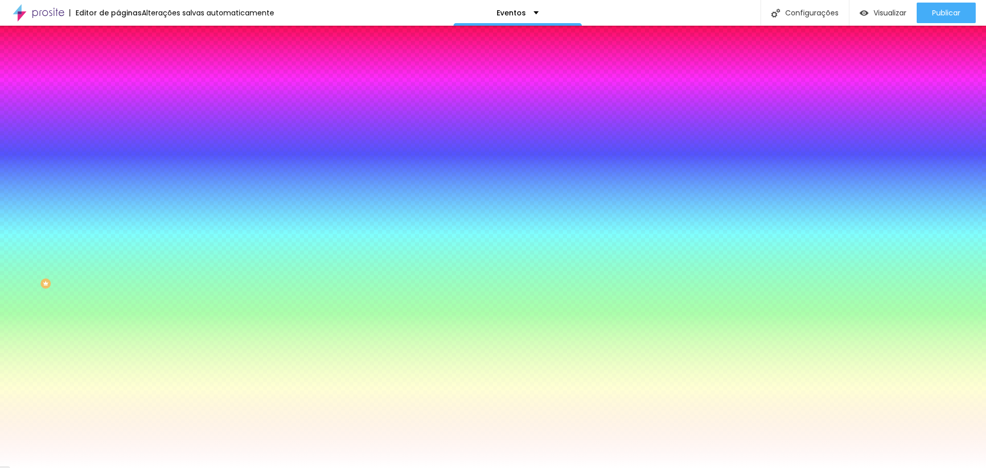
click at [122, 407] on icon "button" at bounding box center [125, 410] width 6 height 6
drag, startPoint x: 110, startPoint y: 303, endPoint x: 123, endPoint y: 304, distance: 12.3
type input "1"
drag, startPoint x: 111, startPoint y: 306, endPoint x: 136, endPoint y: 308, distance: 24.7
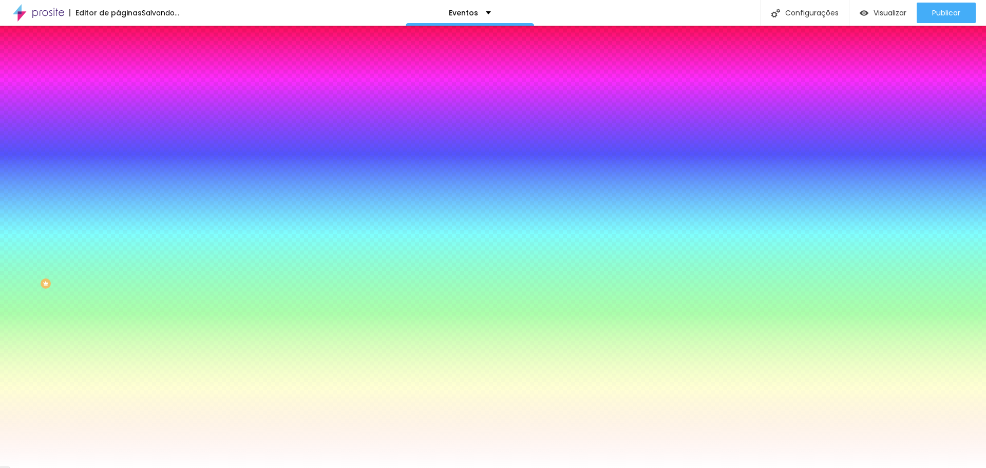
type input "1"
click at [62, 466] on div at bounding box center [493, 468] width 986 height 0
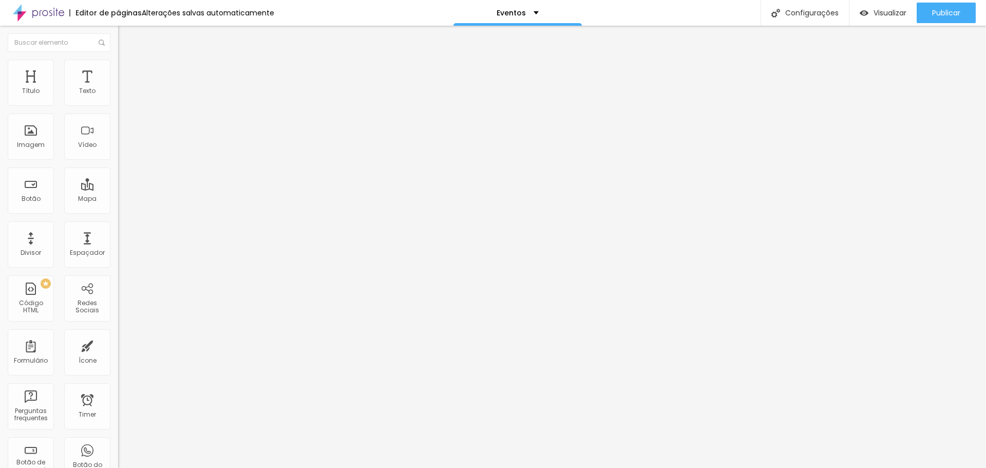
click at [118, 70] on img at bounding box center [122, 74] width 9 height 9
click at [118, 65] on img at bounding box center [122, 64] width 9 height 9
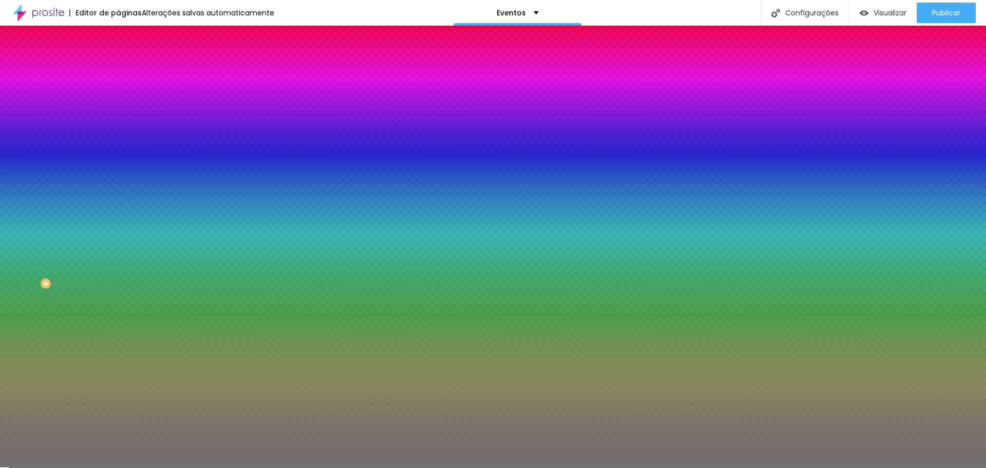
click at [118, 150] on input "#717171" at bounding box center [179, 145] width 123 height 10
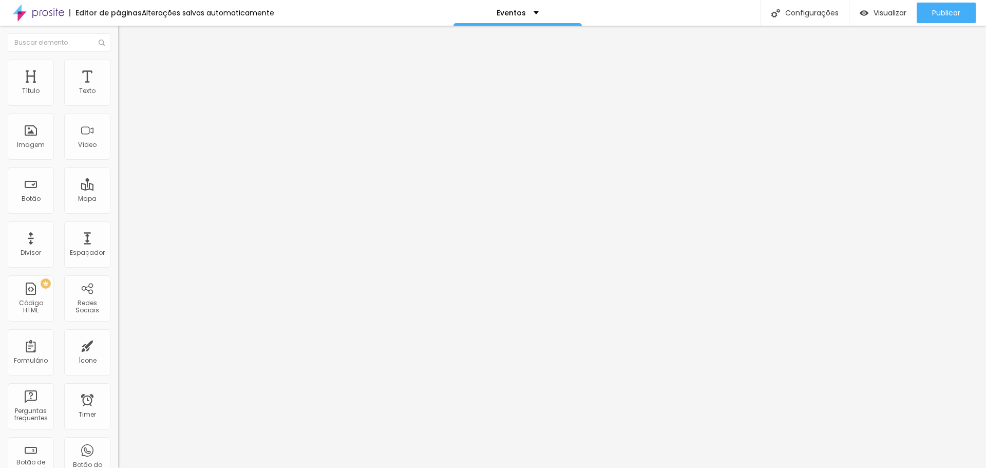
click at [127, 70] on span "Estilo" at bounding box center [135, 66] width 16 height 9
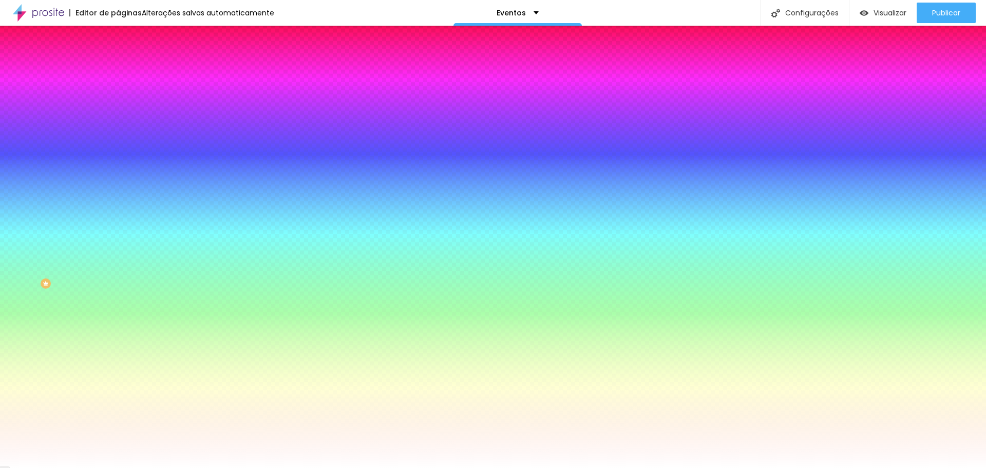
click at [123, 408] on icon "button" at bounding box center [125, 410] width 4 height 4
drag, startPoint x: 201, startPoint y: 327, endPoint x: 239, endPoint y: 327, distance: 38.0
paste input "717171"
type input "#717171"
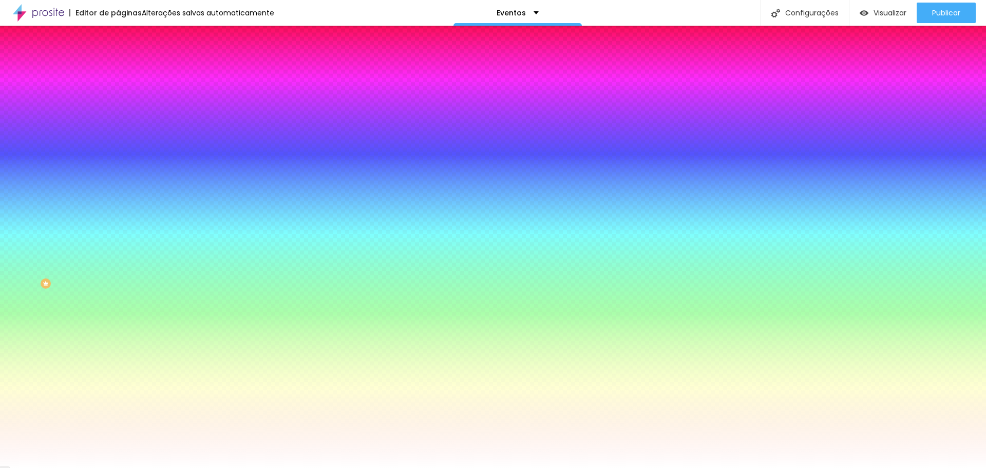
click at [72, 466] on div at bounding box center [493, 468] width 986 height 0
click at [118, 106] on input "#FFFFFF" at bounding box center [179, 103] width 123 height 10
click at [122, 156] on icon "button" at bounding box center [125, 159] width 6 height 6
drag, startPoint x: 201, startPoint y: 237, endPoint x: 245, endPoint y: 238, distance: 44.7
click at [245, 238] on body "Editor de páginas Alterações salvas automaticamente Eventos Configurações Confi…" at bounding box center [493, 234] width 986 height 468
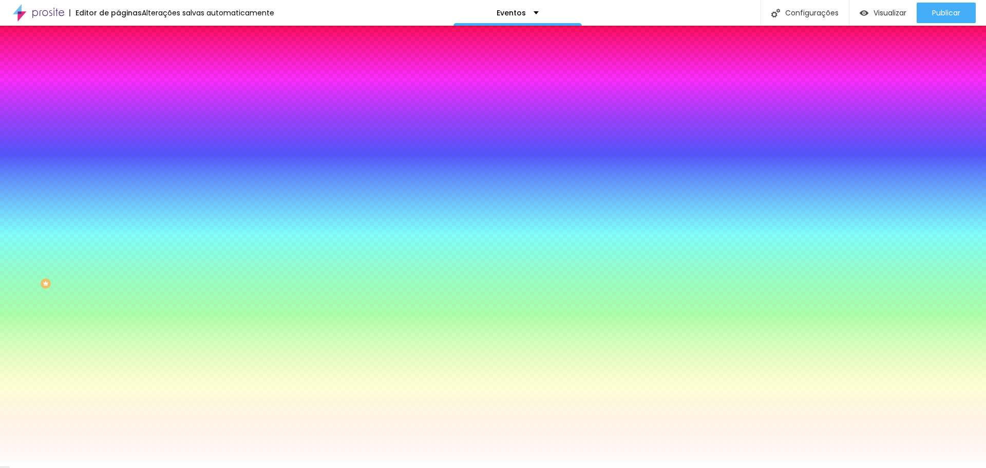
paste input "717171"
type input "#717171"
click at [69, 466] on div at bounding box center [493, 468] width 986 height 0
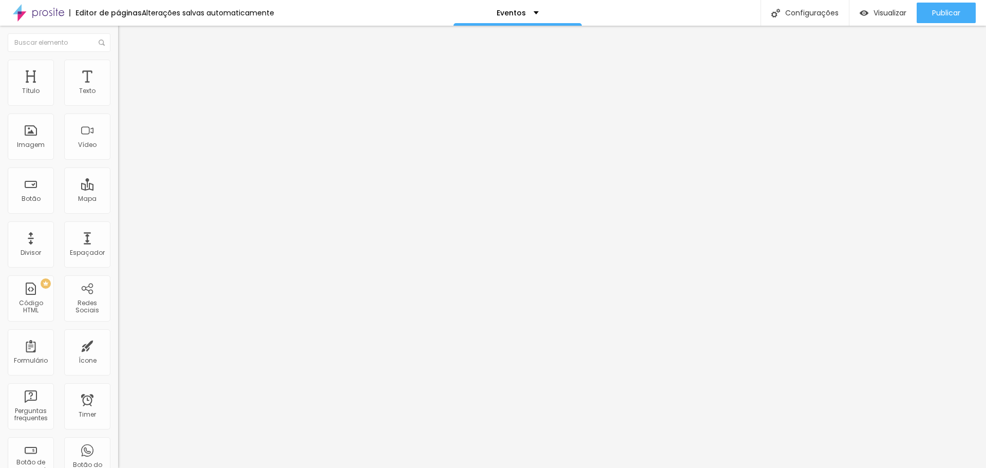
click at [118, 67] on li "Estilo" at bounding box center [177, 65] width 118 height 10
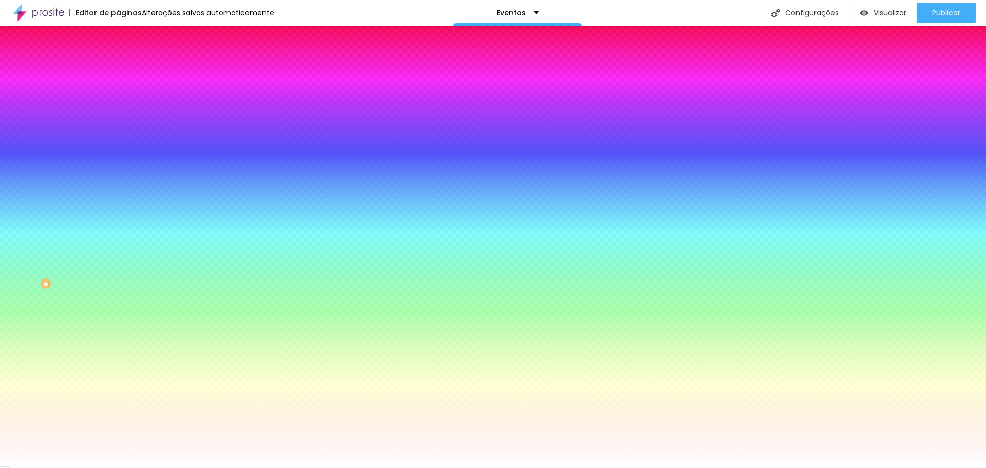
click at [123, 157] on icon "button" at bounding box center [125, 159] width 4 height 4
type input "1"
drag, startPoint x: 111, startPoint y: 220, endPoint x: 124, endPoint y: 220, distance: 12.8
type input "1"
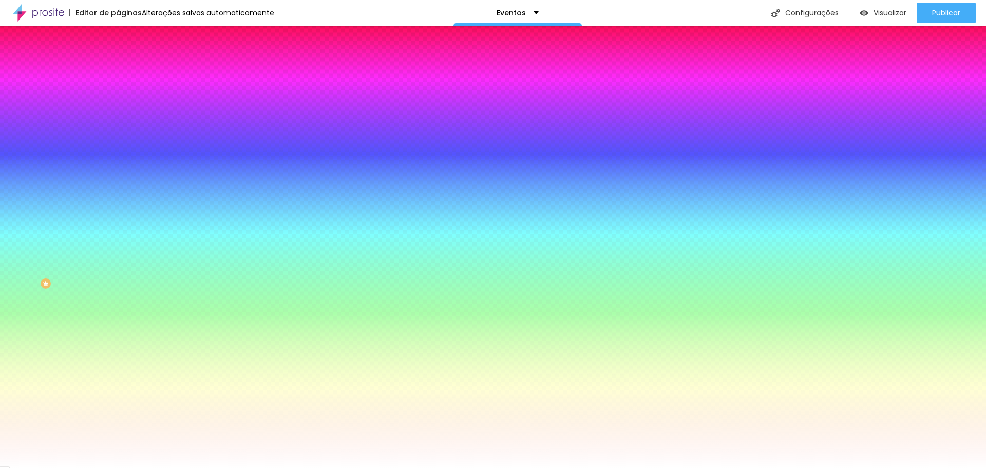
drag, startPoint x: 200, startPoint y: 240, endPoint x: 240, endPoint y: 237, distance: 39.7
paste input "717171"
type input "#717171"
click at [81, 466] on div at bounding box center [493, 468] width 986 height 0
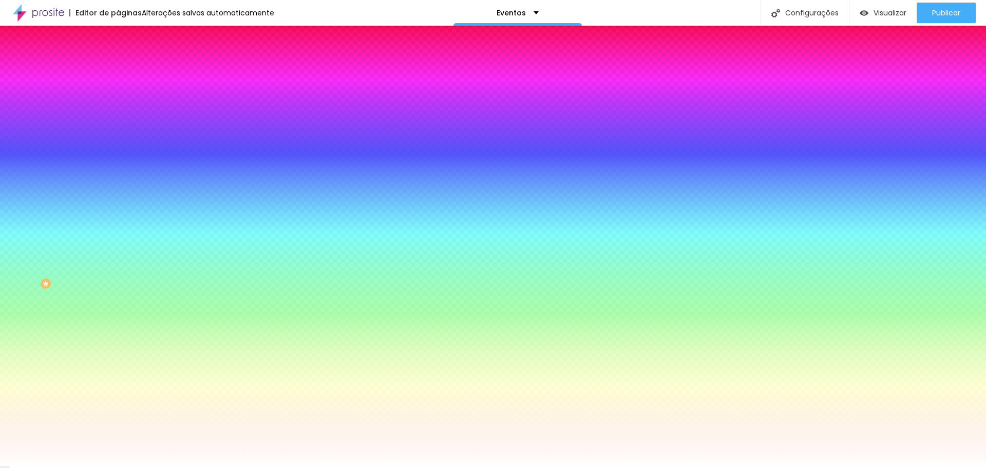
click at [122, 407] on icon "button" at bounding box center [125, 410] width 6 height 6
type input "1"
drag, startPoint x: 112, startPoint y: 305, endPoint x: 126, endPoint y: 305, distance: 13.9
type input "1"
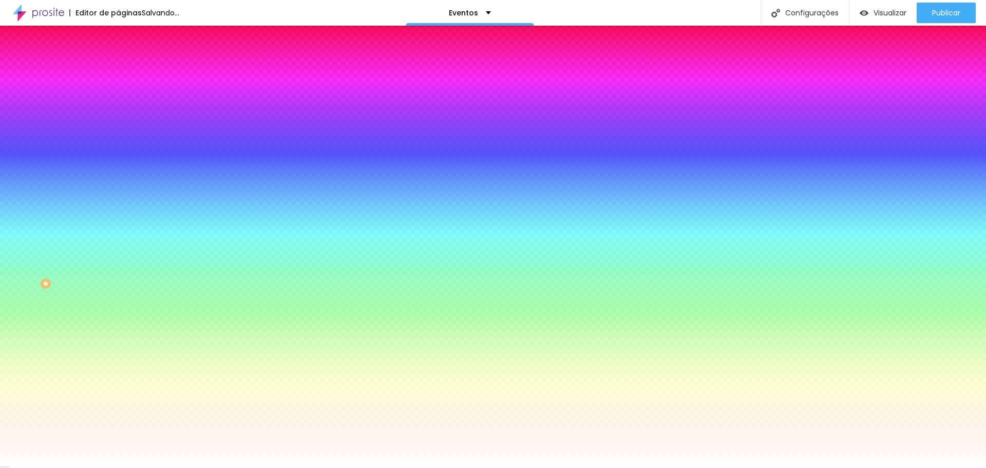
drag, startPoint x: 199, startPoint y: 325, endPoint x: 243, endPoint y: 327, distance: 43.7
click at [243, 327] on body "Editor de páginas Salvando... Eventos Configurações Configurações da página Cli…" at bounding box center [493, 234] width 986 height 468
paste input "717171"
type input "#717171"
click at [62, 466] on div at bounding box center [493, 468] width 986 height 0
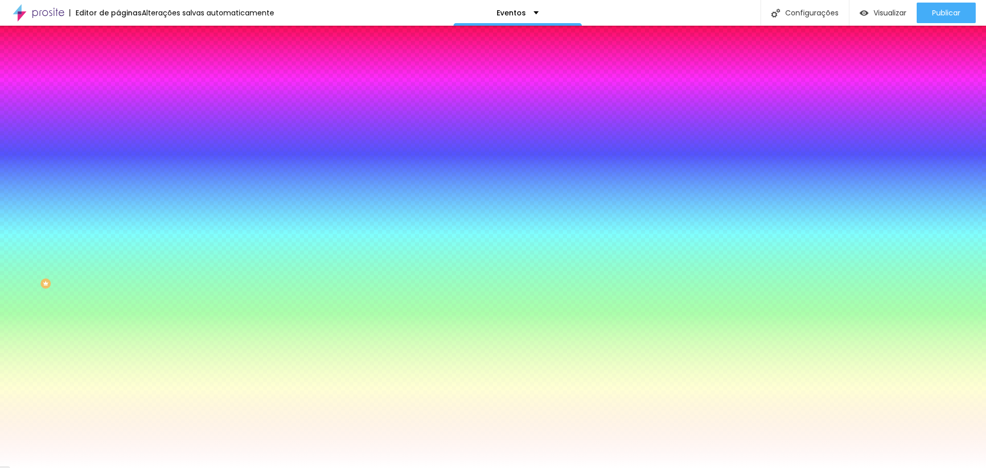
click at [118, 189] on button "button" at bounding box center [125, 194] width 14 height 11
click at [183, 466] on div at bounding box center [493, 474] width 986 height 0
click at [55, 466] on div at bounding box center [493, 468] width 986 height 0
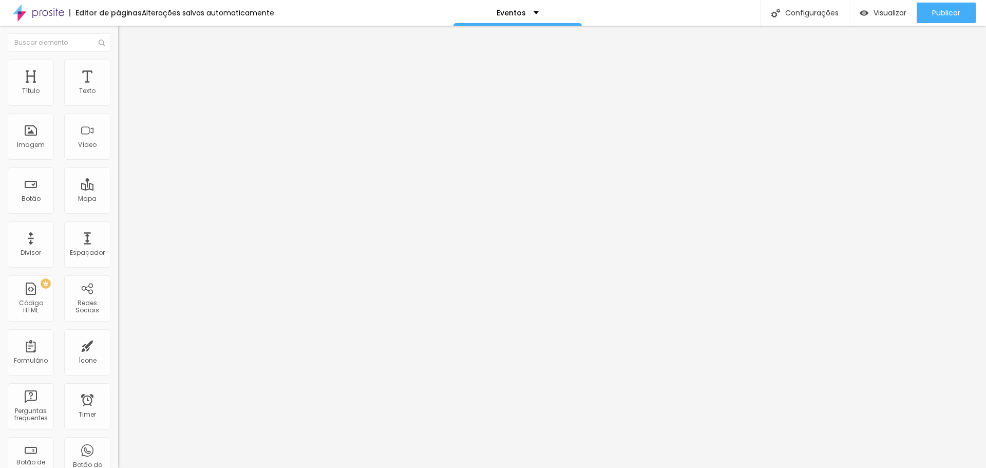
click at [118, 64] on img at bounding box center [122, 64] width 9 height 9
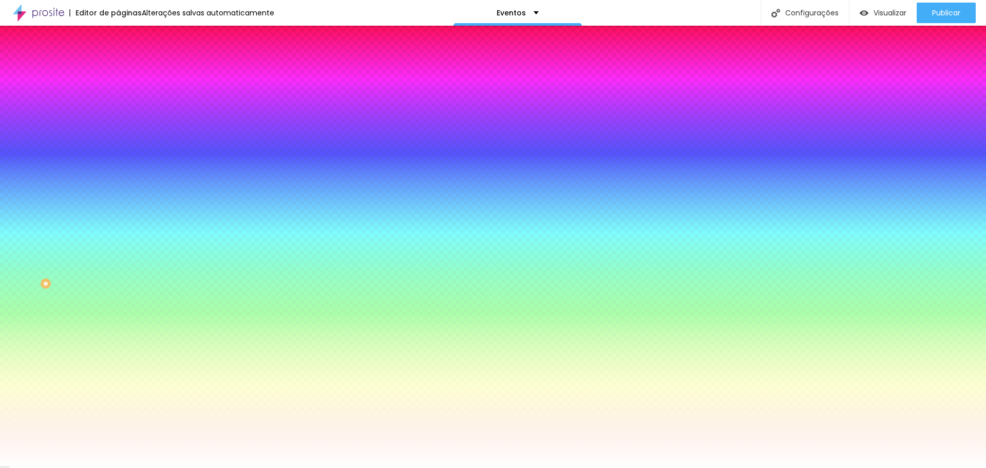
click at [118, 167] on button "Voltar ao padrão" at bounding box center [153, 162] width 70 height 12
click at [122, 164] on icon "button" at bounding box center [125, 160] width 7 height 7
click at [118, 169] on button "button" at bounding box center [125, 172] width 14 height 11
click at [182, 466] on div at bounding box center [493, 474] width 986 height 0
click at [51, 466] on div at bounding box center [493, 468] width 986 height 0
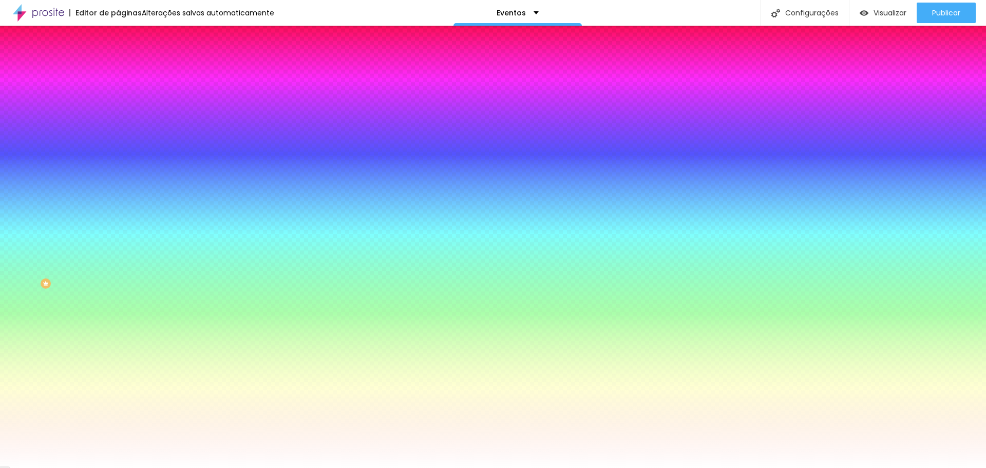
click at [122, 238] on icon "button" at bounding box center [123, 237] width 2 height 2
click at [51, 466] on div at bounding box center [493, 468] width 986 height 0
click at [123, 296] on icon "button" at bounding box center [125, 298] width 4 height 4
click at [181, 466] on div at bounding box center [493, 474] width 986 height 0
click at [26, 466] on div at bounding box center [493, 468] width 986 height 0
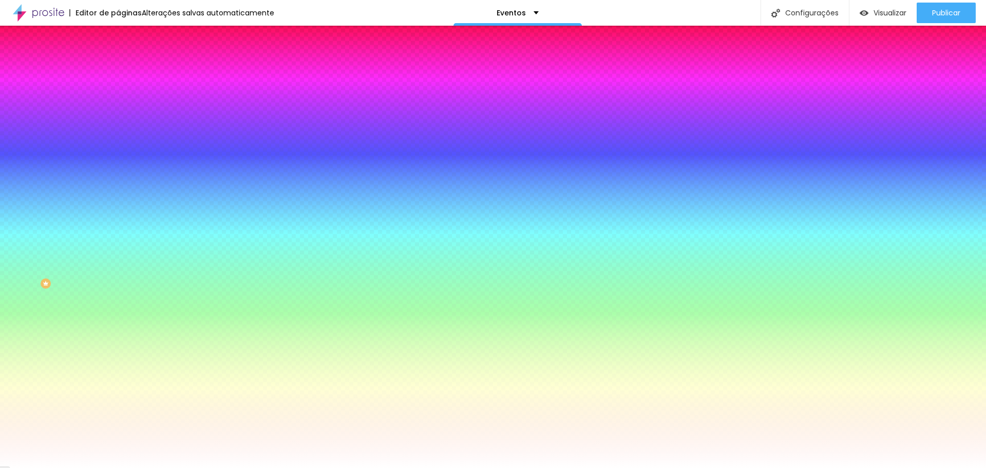
click at [118, 339] on button "button" at bounding box center [125, 333] width 14 height 11
select select "Cuprum"
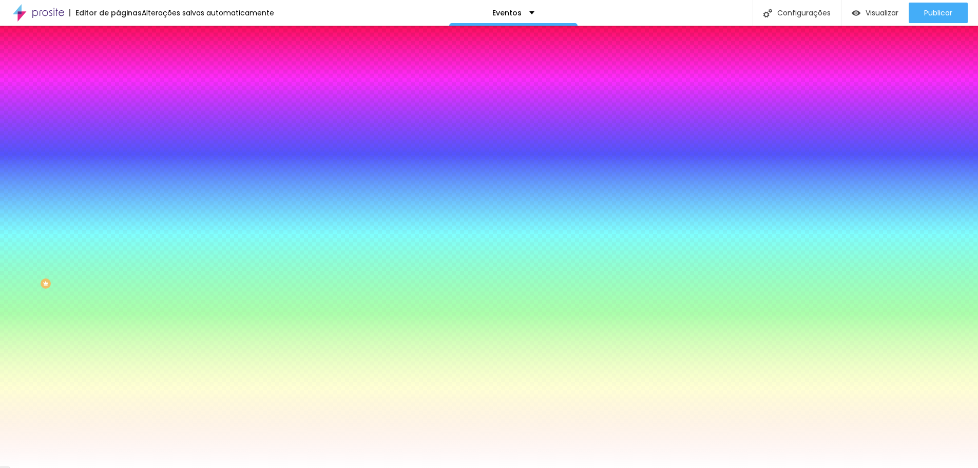
click at [56, 466] on div at bounding box center [489, 468] width 978 height 0
click at [123, 111] on icon "button" at bounding box center [125, 109] width 4 height 4
select select "Cuprum"
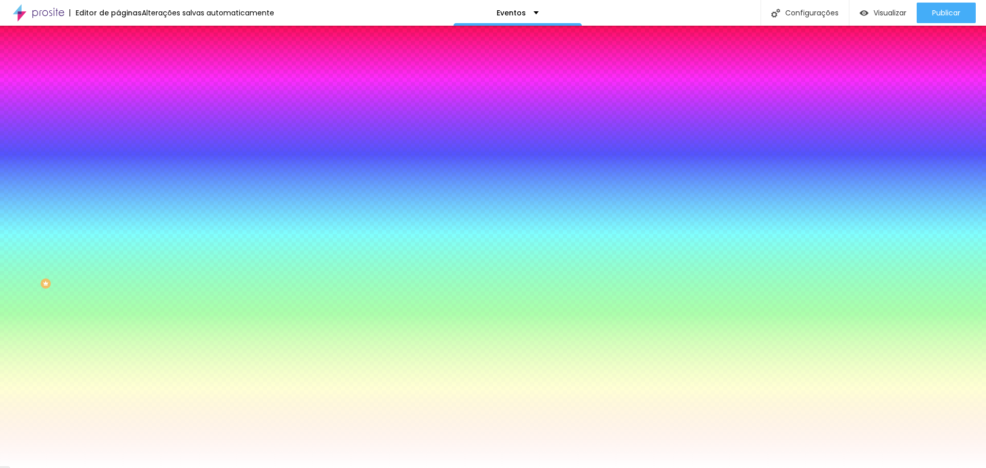
click at [67, 466] on div at bounding box center [493, 468] width 986 height 0
click at [127, 61] on span "Conteúdo" at bounding box center [143, 56] width 32 height 9
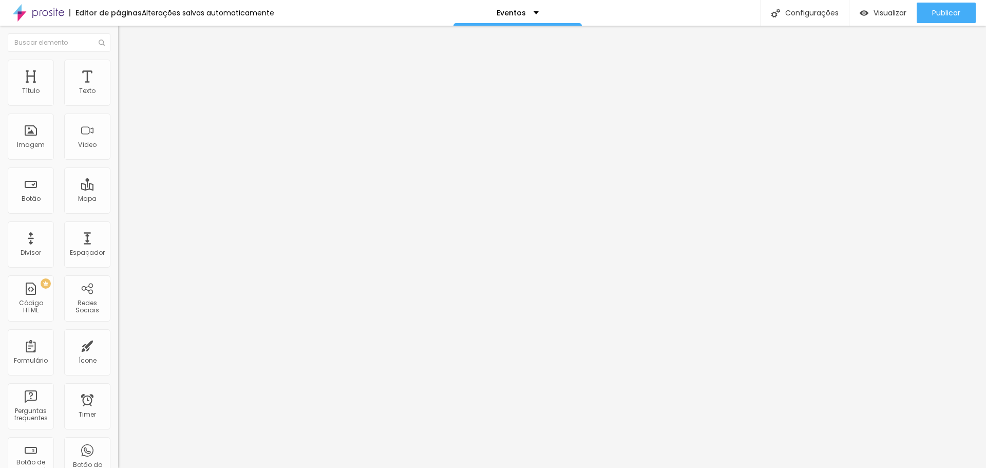
click at [118, 61] on img at bounding box center [122, 64] width 9 height 9
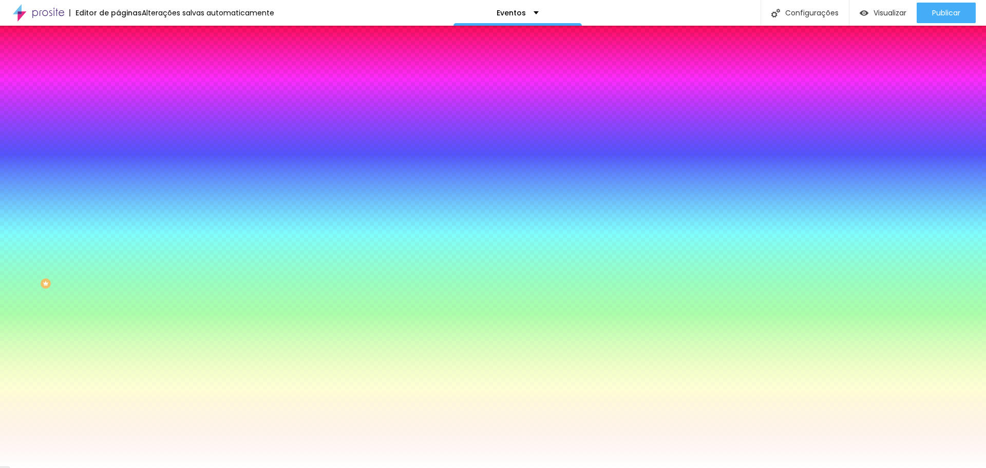
click at [118, 70] on img at bounding box center [122, 74] width 9 height 9
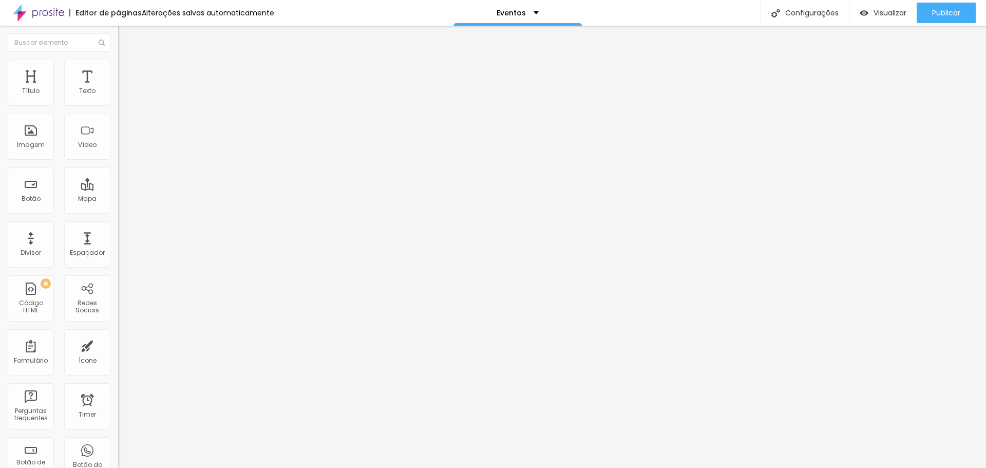
click at [118, 59] on img at bounding box center [122, 53] width 9 height 9
click at [125, 100] on div "Detalhes" at bounding box center [177, 95] width 105 height 9
click at [118, 104] on img at bounding box center [121, 107] width 6 height 6
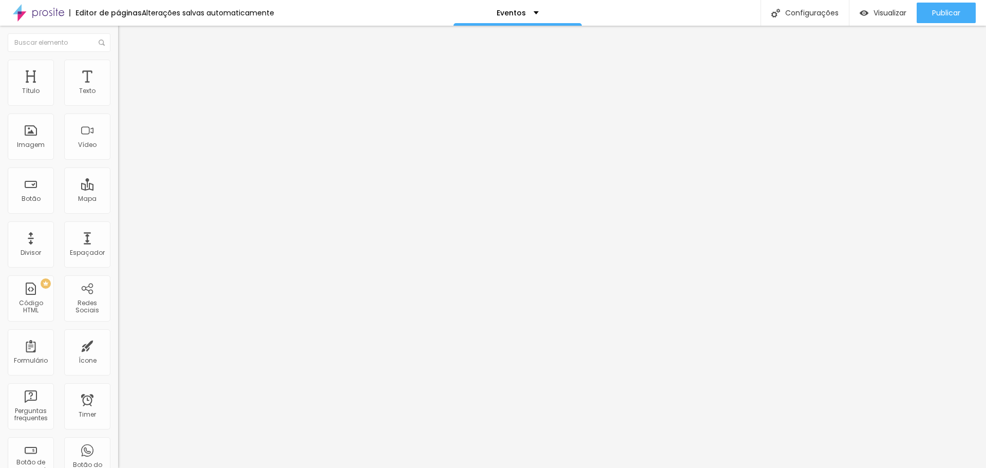
click at [118, 65] on img at bounding box center [122, 64] width 9 height 9
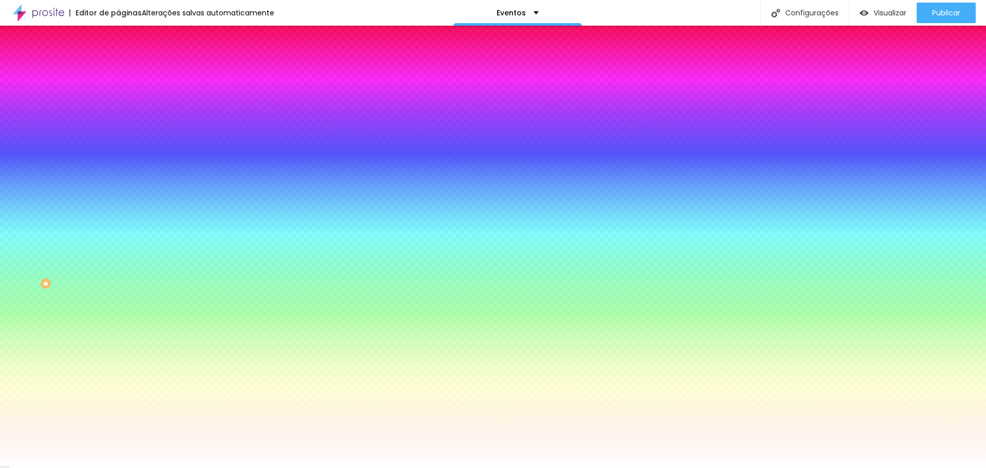
click at [118, 150] on input "#FFFFFF" at bounding box center [179, 145] width 123 height 10
paste input "717171"
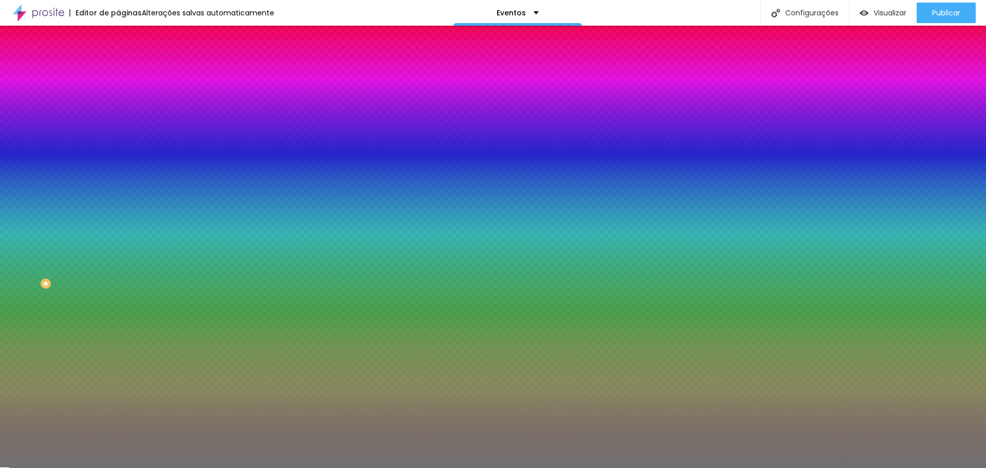
type input "#717171"
click at [118, 388] on div "Editar Seção Conteúdo Estilo Avançado Imagem de fundo Adicionar imagem Efeito d…" at bounding box center [177, 247] width 118 height 442
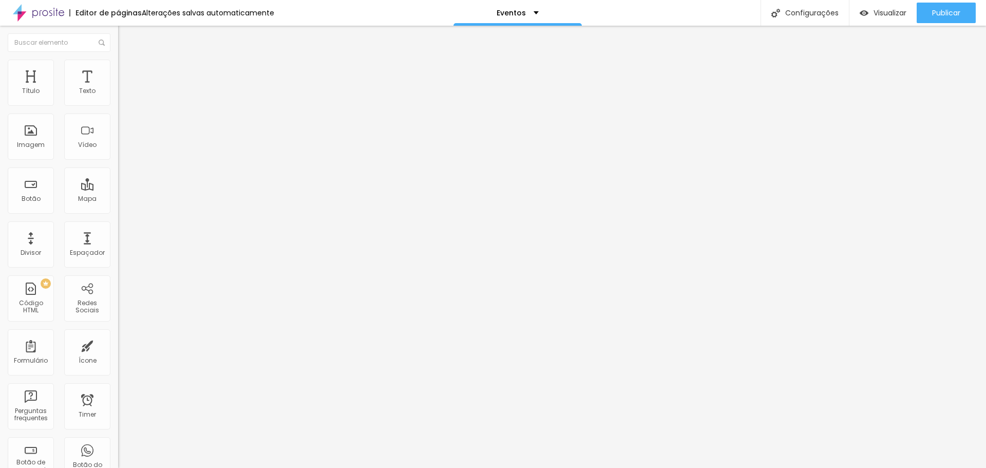
click at [127, 70] on span "Estilo" at bounding box center [135, 66] width 16 height 9
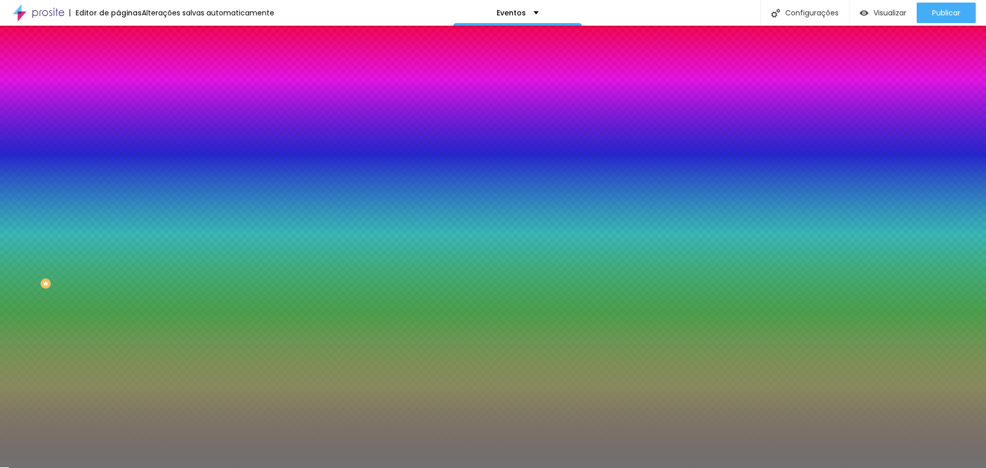
click at [127, 74] on span "Avançado" at bounding box center [144, 76] width 34 height 9
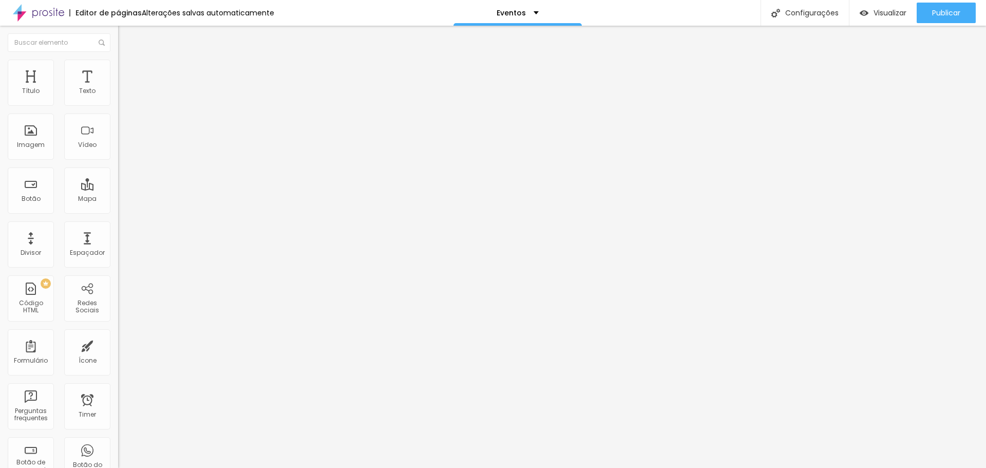
type input "0"
drag, startPoint x: 26, startPoint y: 121, endPoint x: 12, endPoint y: 121, distance: 14.4
type input "0"
click at [118, 344] on input "range" at bounding box center [151, 348] width 66 height 8
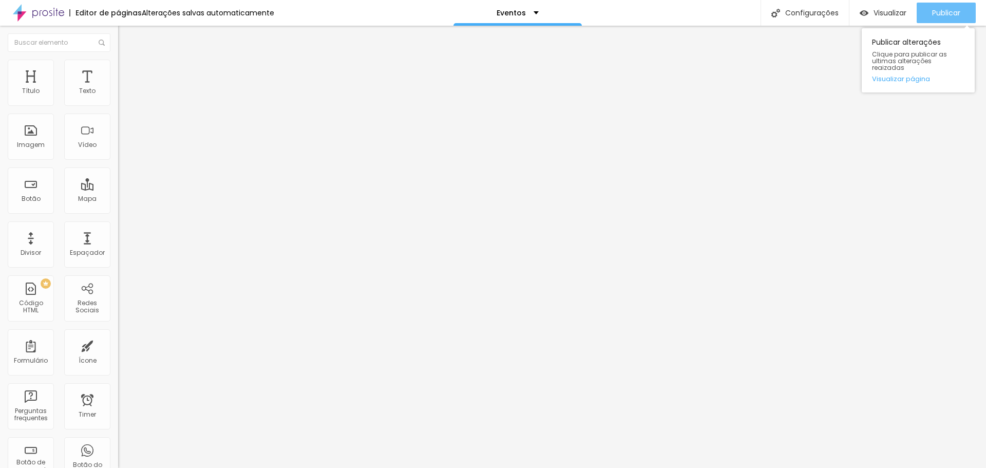
click at [946, 15] on span "Publicar" at bounding box center [946, 13] width 28 height 8
click at [963, 17] on button "Publicar" at bounding box center [945, 13] width 59 height 21
click at [118, 60] on img at bounding box center [122, 64] width 9 height 9
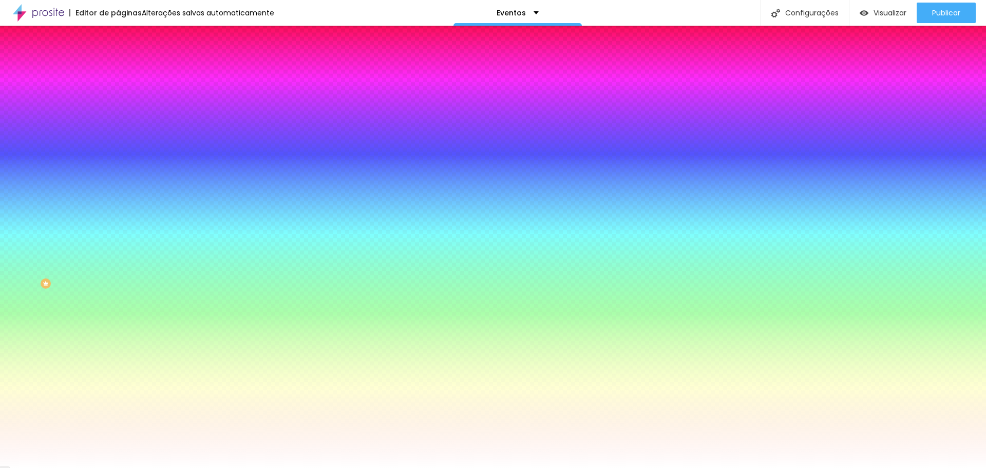
click at [118, 94] on span "Adicionar imagem" at bounding box center [151, 90] width 66 height 9
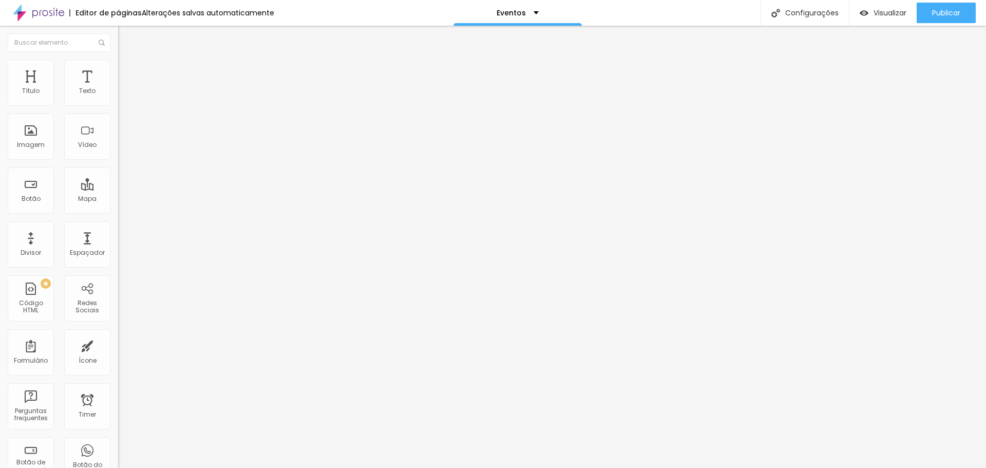
click at [126, 40] on img "button" at bounding box center [130, 37] width 8 height 8
click at [118, 152] on button "button" at bounding box center [125, 146] width 14 height 11
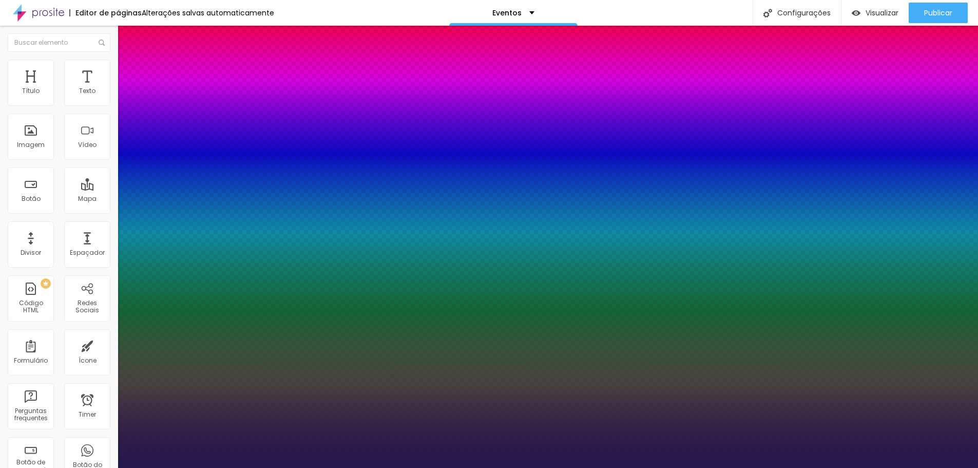
type input "1"
select select "Cuprum"
type input "1"
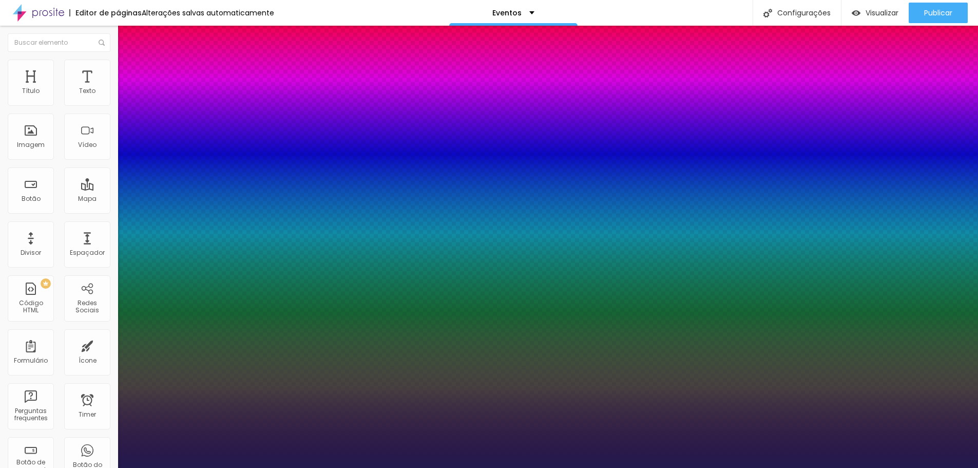
type input "21"
type input "1"
type input "22"
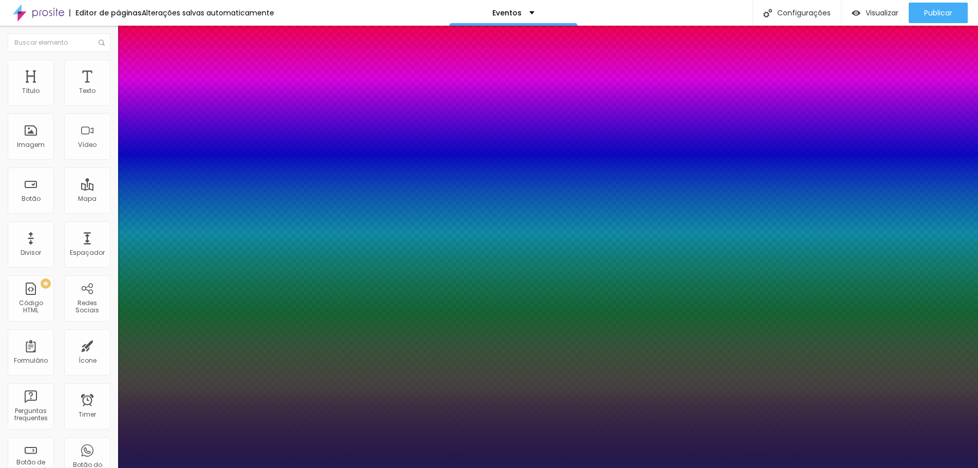
type input "1"
type input "23"
type input "1"
type input "24"
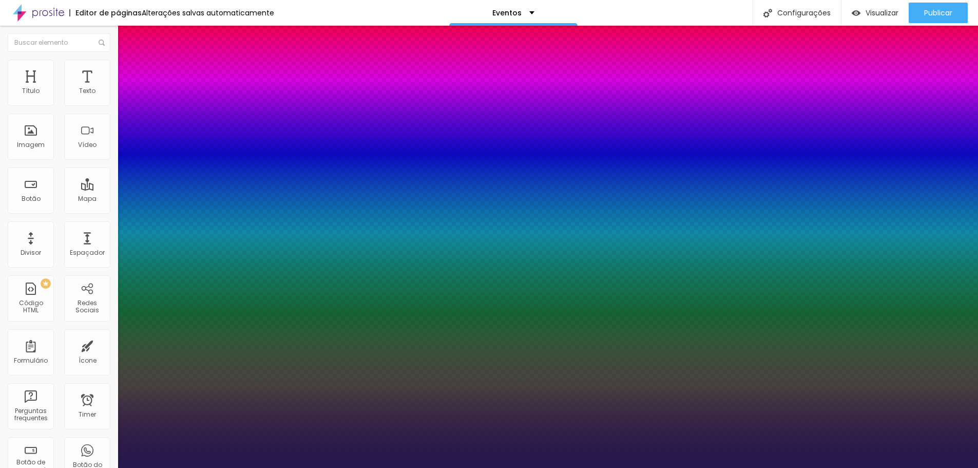
type input "24"
type input "1"
type input "26"
type input "1"
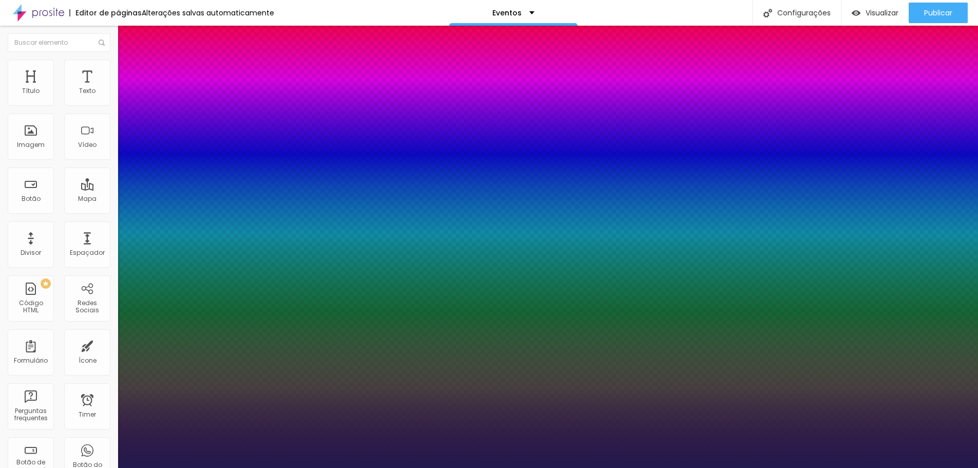
type input "27"
type input "1"
type input "28"
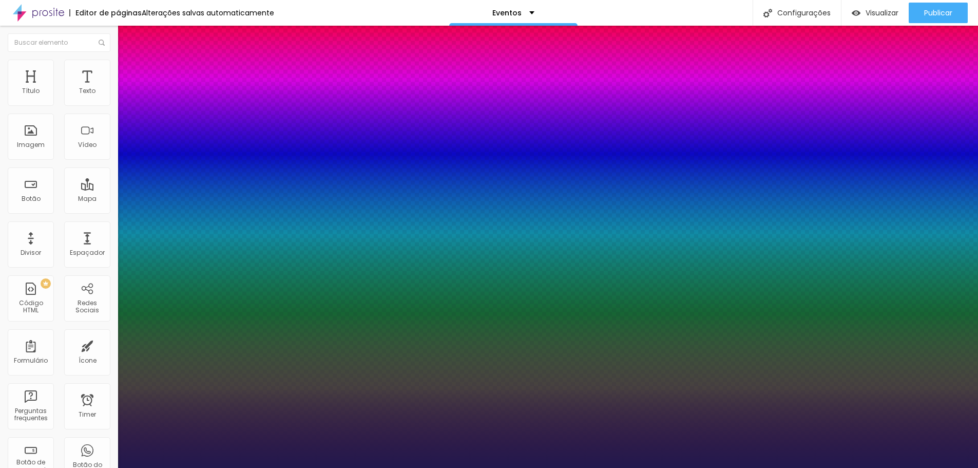
type input "1"
type input "29"
type input "1"
type input "31"
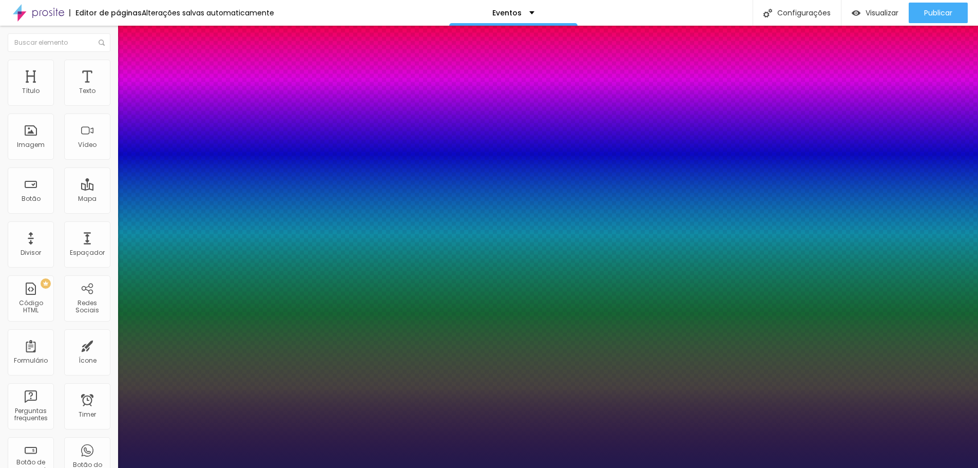
type input "31"
type input "1"
type input "33"
type input "1"
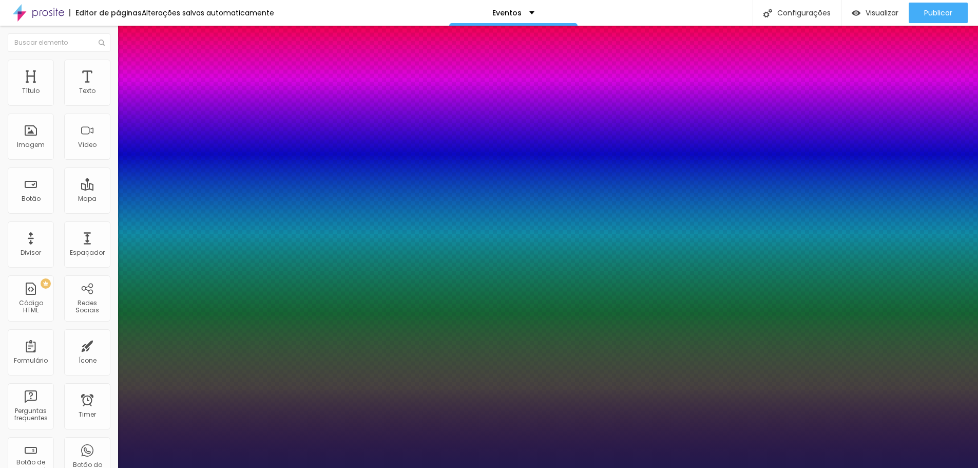
type input "34"
type input "1"
drag, startPoint x: 144, startPoint y: 289, endPoint x: 166, endPoint y: 289, distance: 22.1
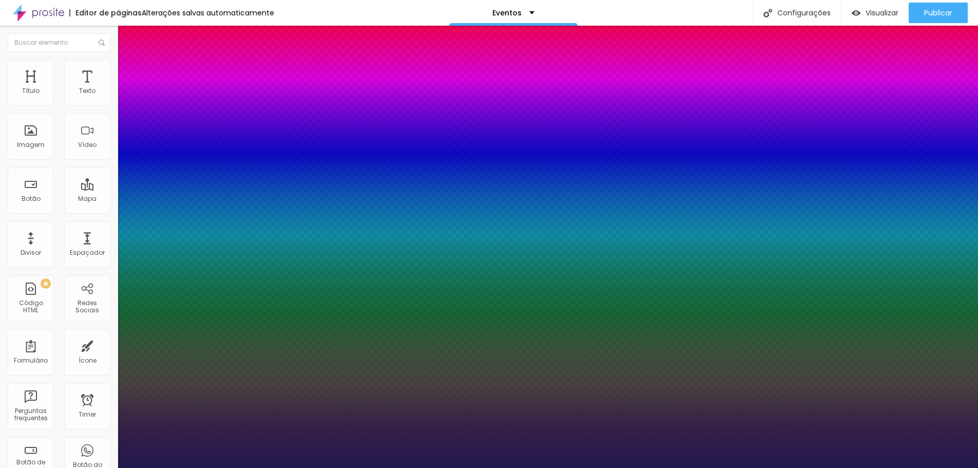
click at [381, 466] on div at bounding box center [489, 468] width 978 height 0
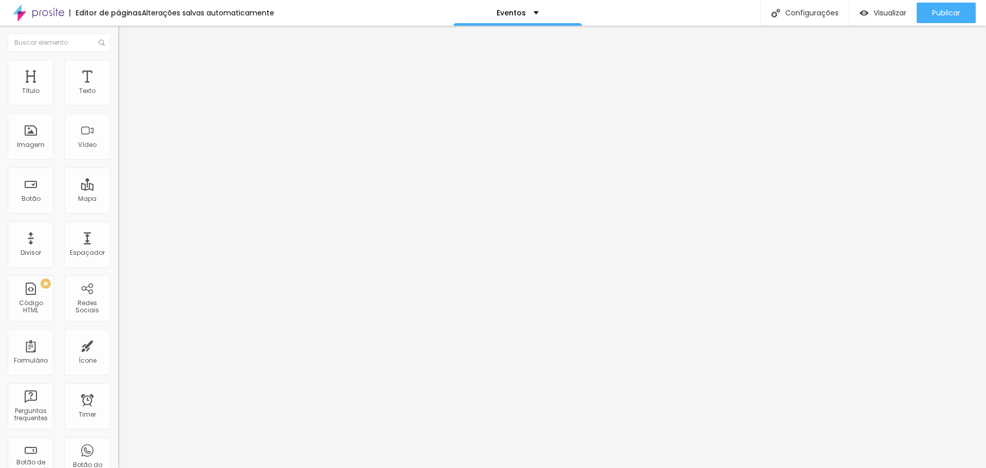
click at [118, 65] on li "Estilo" at bounding box center [177, 65] width 118 height 10
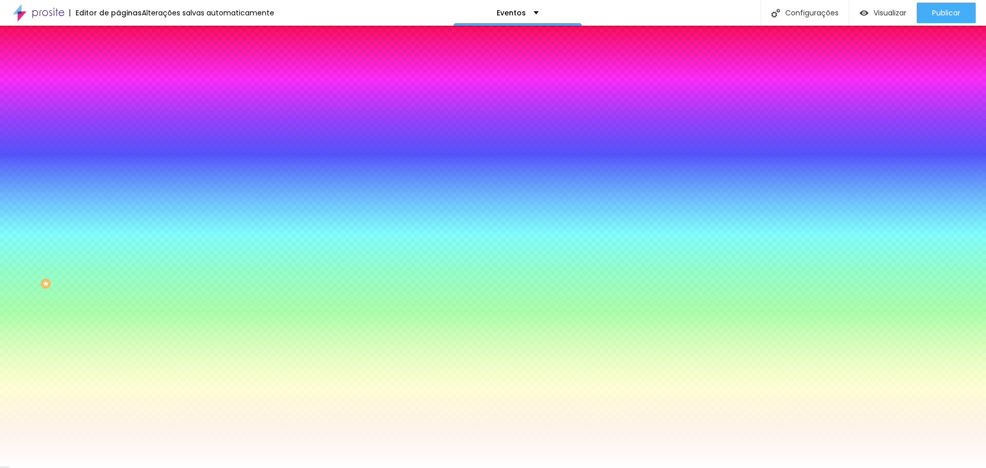
click at [118, 94] on span "Trocar imagem" at bounding box center [146, 90] width 56 height 9
click at [127, 72] on span "Avançado" at bounding box center [144, 76] width 34 height 9
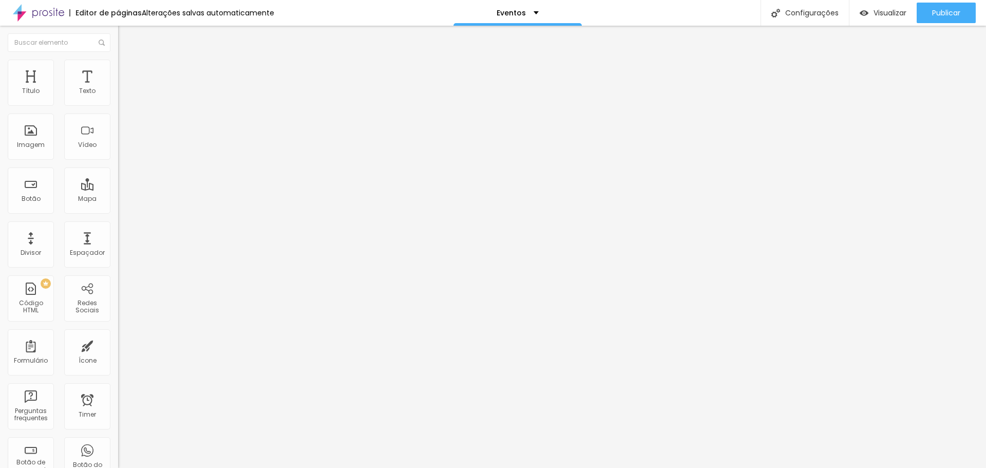
drag, startPoint x: 20, startPoint y: 119, endPoint x: 31, endPoint y: 121, distance: 10.9
click at [118, 344] on input "range" at bounding box center [151, 348] width 66 height 8
click at [118, 102] on img at bounding box center [121, 97] width 7 height 7
click at [118, 251] on div "Editar Coluna Conteúdo Estilo Avançado Alinhamento" at bounding box center [177, 247] width 118 height 442
click at [127, 72] on span "Avançado" at bounding box center [144, 76] width 34 height 9
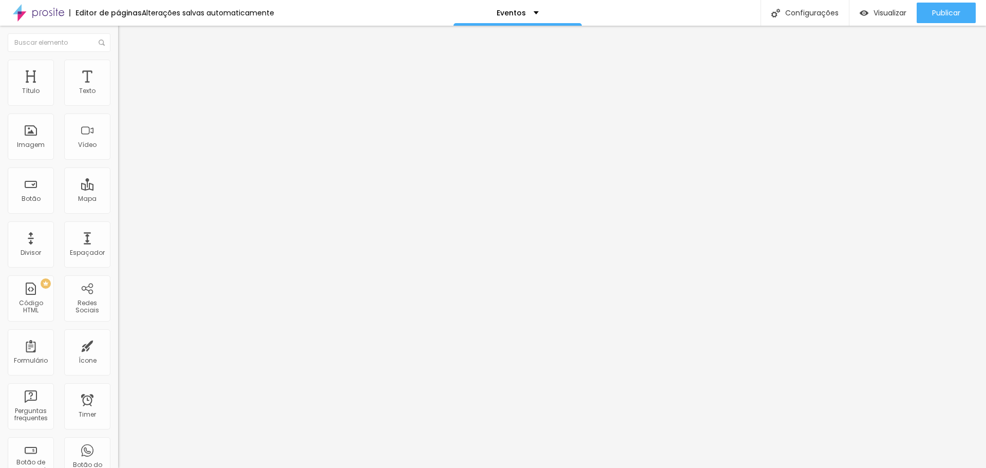
click at [127, 70] on span "Estilo" at bounding box center [135, 66] width 16 height 9
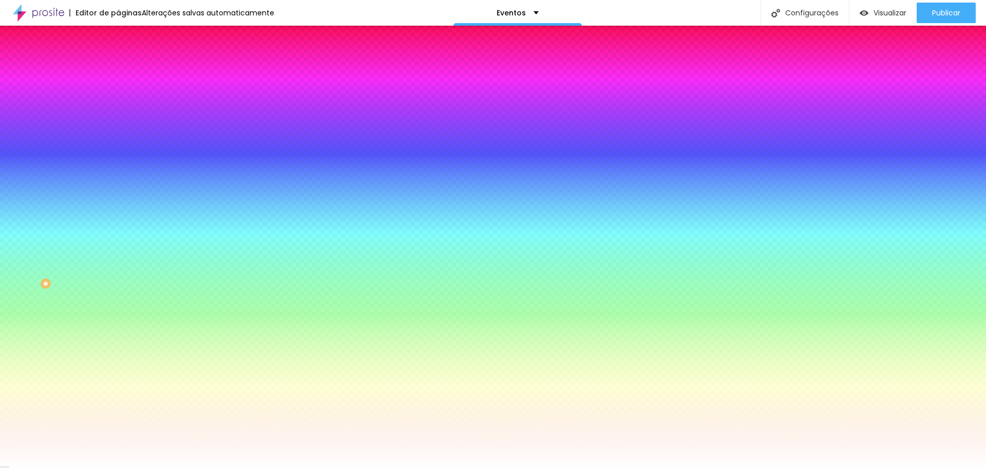
click at [118, 140] on div at bounding box center [177, 140] width 118 height 0
drag, startPoint x: 106, startPoint y: 213, endPoint x: 81, endPoint y: 229, distance: 29.6
click at [106, 220] on div at bounding box center [493, 234] width 986 height 468
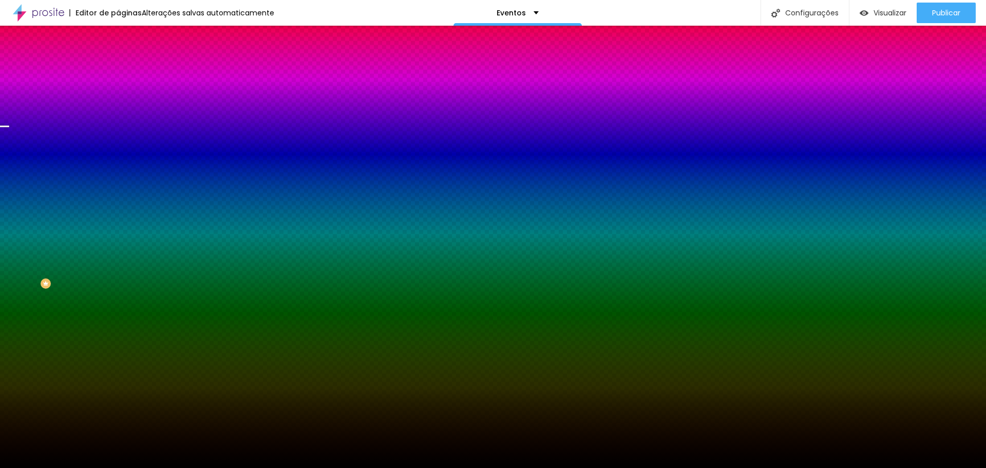
drag, startPoint x: 27, startPoint y: 262, endPoint x: 0, endPoint y: 278, distance: 31.5
click at [118, 213] on div "Imagem de fundo Trocar imagem Efeito da Imagem Nenhum Nenhum Parallax Cor de fu…" at bounding box center [177, 146] width 118 height 133
click at [118, 140] on div at bounding box center [177, 140] width 118 height 0
click at [118, 70] on li "Avançado" at bounding box center [177, 75] width 118 height 10
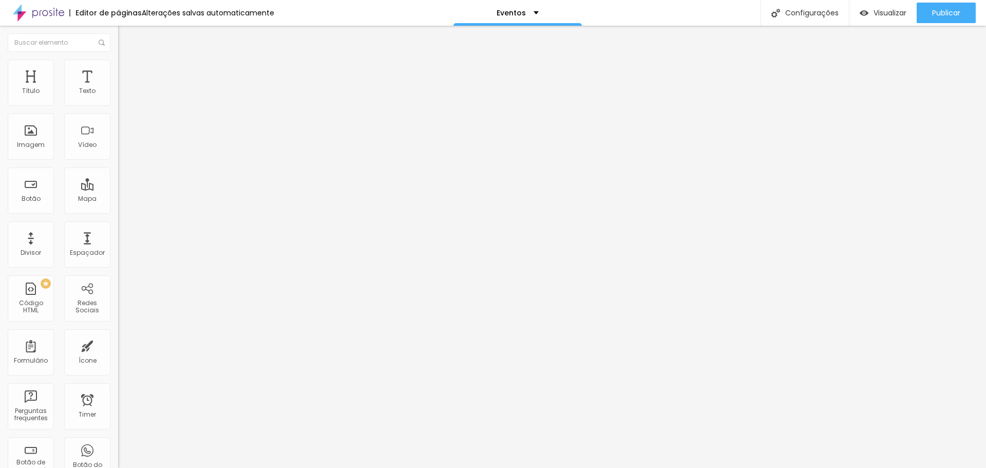
click at [118, 67] on li "Estilo" at bounding box center [177, 65] width 118 height 10
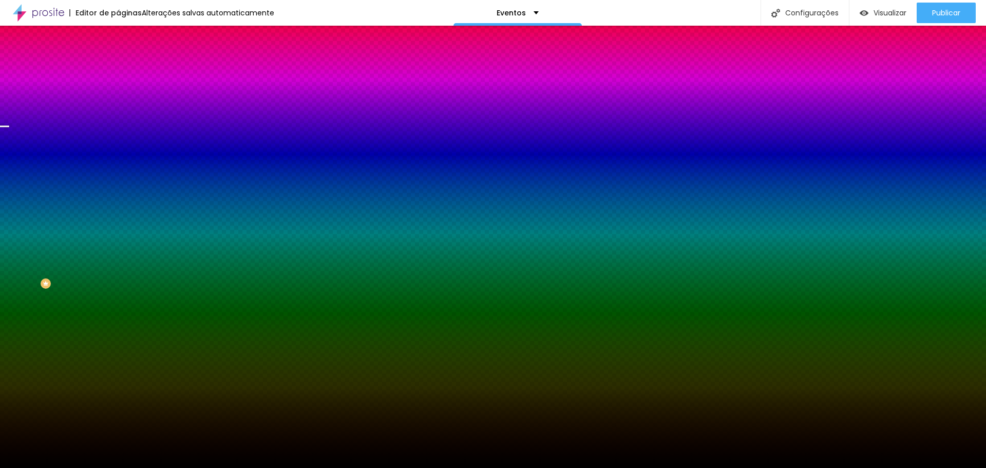
click at [118, 167] on div "Imagem de fundo Trocar imagem Efeito da Imagem Nenhum Nenhum Parallax Cor de fu…" at bounding box center [177, 146] width 118 height 133
click at [118, 107] on span "Nenhum" at bounding box center [131, 102] width 27 height 9
click at [118, 122] on div "Parallax" at bounding box center [177, 119] width 118 height 6
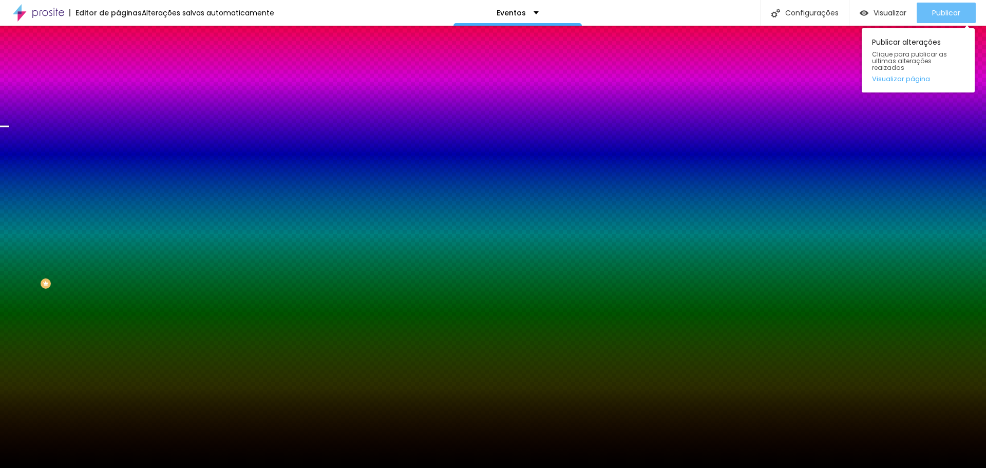
click at [947, 10] on span "Publicar" at bounding box center [946, 13] width 28 height 8
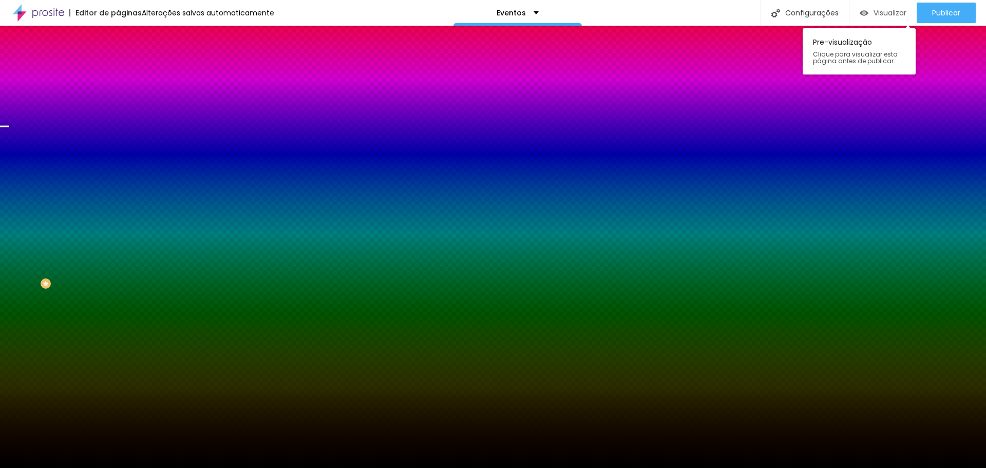
click at [887, 9] on span "Visualizar" at bounding box center [889, 13] width 33 height 8
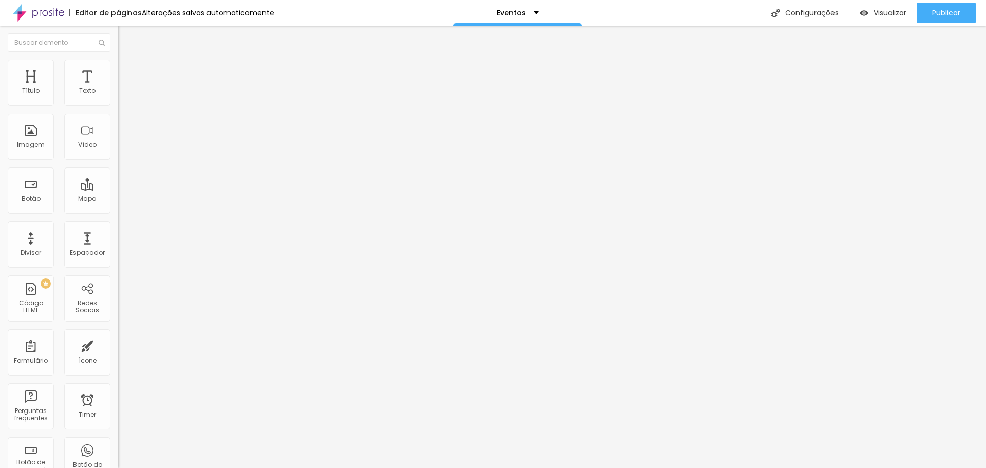
click at [118, 88] on span "Trocar imagem" at bounding box center [146, 84] width 56 height 9
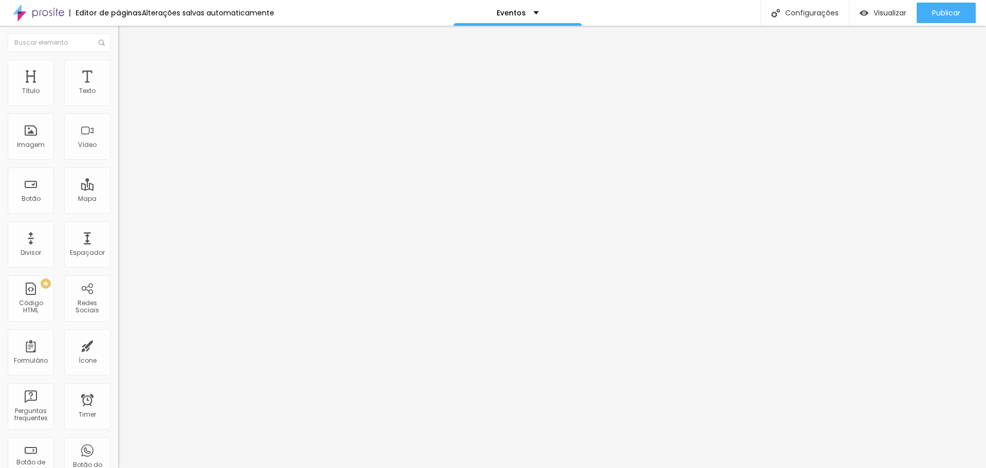
click at [118, 88] on span "Trocar imagem" at bounding box center [146, 84] width 56 height 9
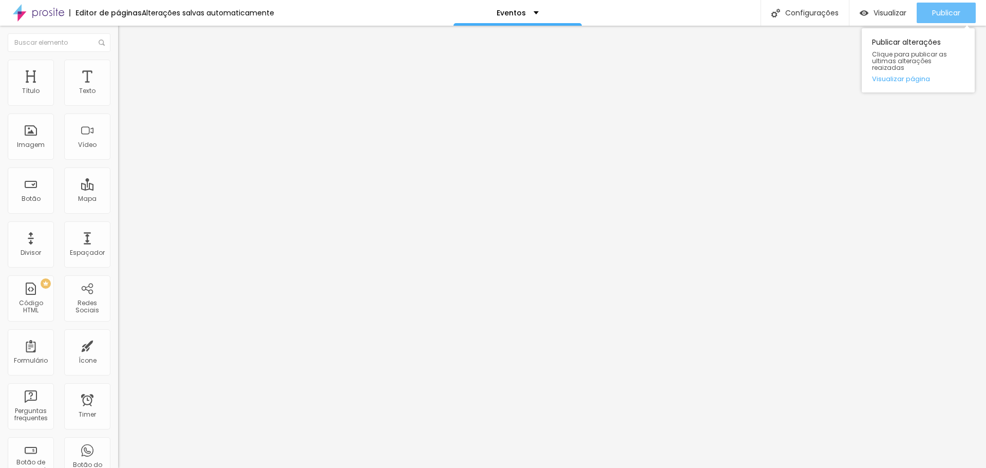
click at [946, 9] on span "Publicar" at bounding box center [946, 13] width 28 height 8
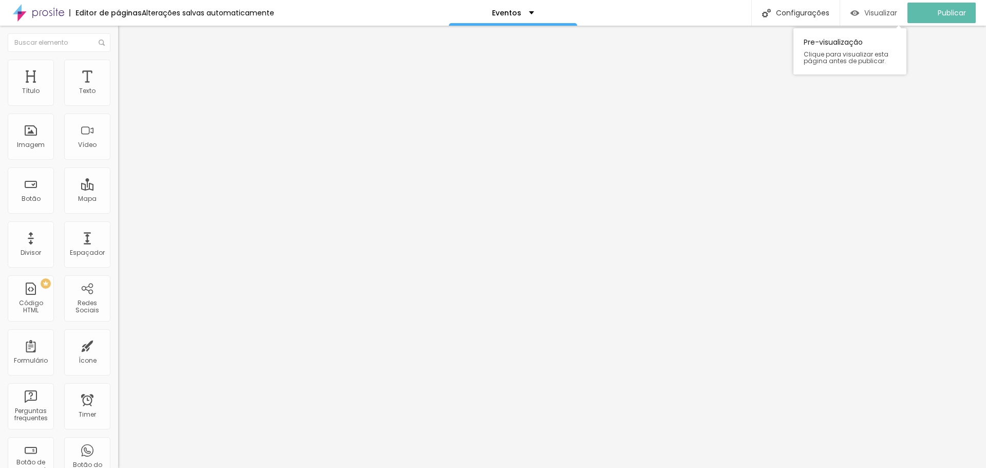
click at [882, 12] on span "Visualizar" at bounding box center [880, 13] width 33 height 8
click at [118, 99] on button "button" at bounding box center [125, 93] width 14 height 11
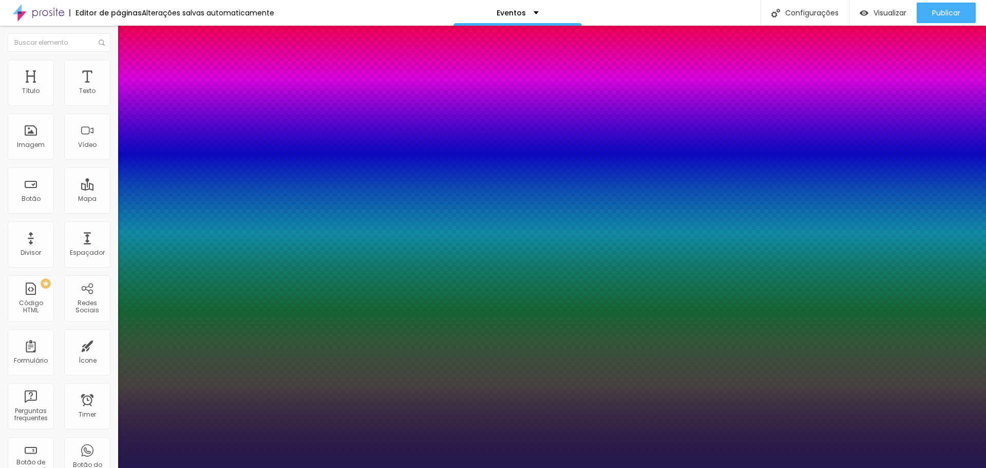
click at [643, 466] on div at bounding box center [493, 468] width 986 height 0
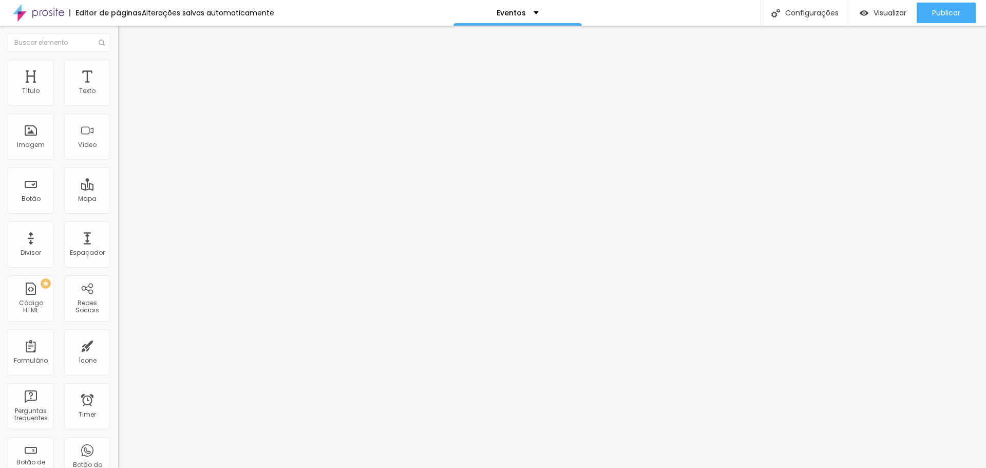
click at [122, 95] on icon "button" at bounding box center [125, 92] width 6 height 6
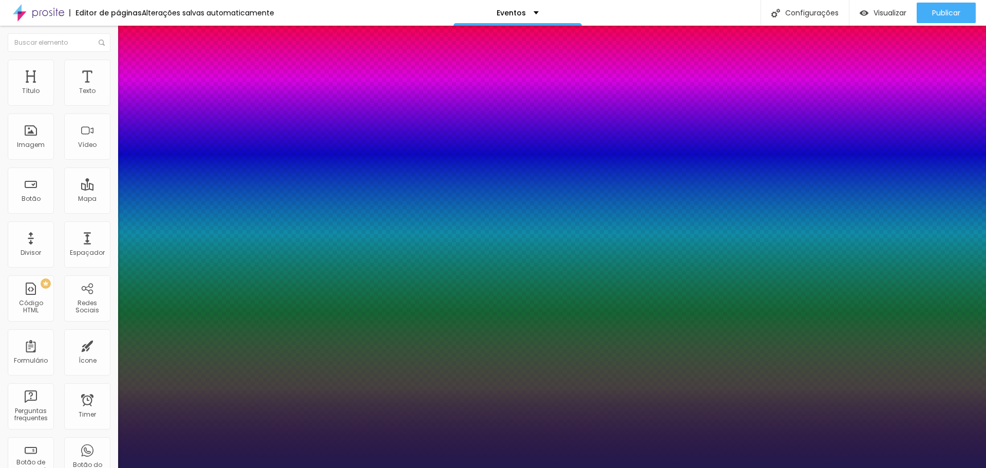
click at [267, 466] on div at bounding box center [493, 468] width 986 height 0
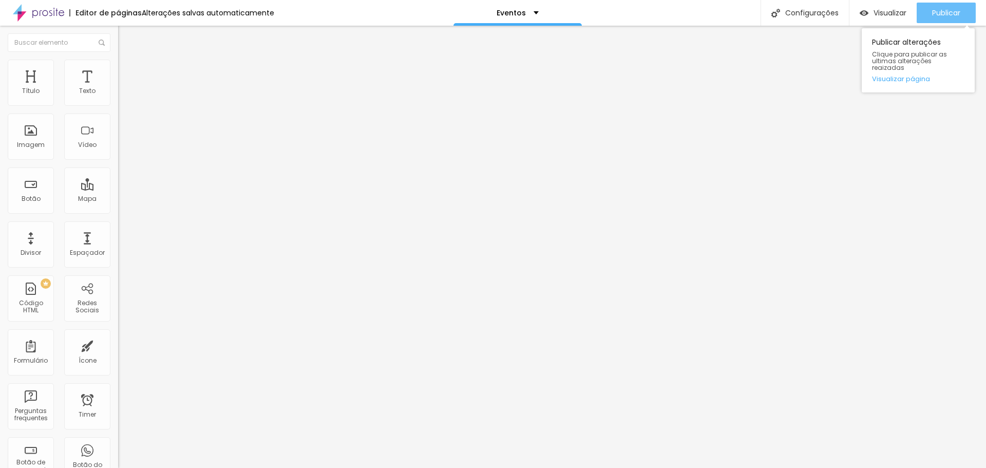
click at [948, 9] on span "Publicar" at bounding box center [946, 13] width 28 height 8
click at [118, 66] on li "Estilo" at bounding box center [177, 65] width 118 height 10
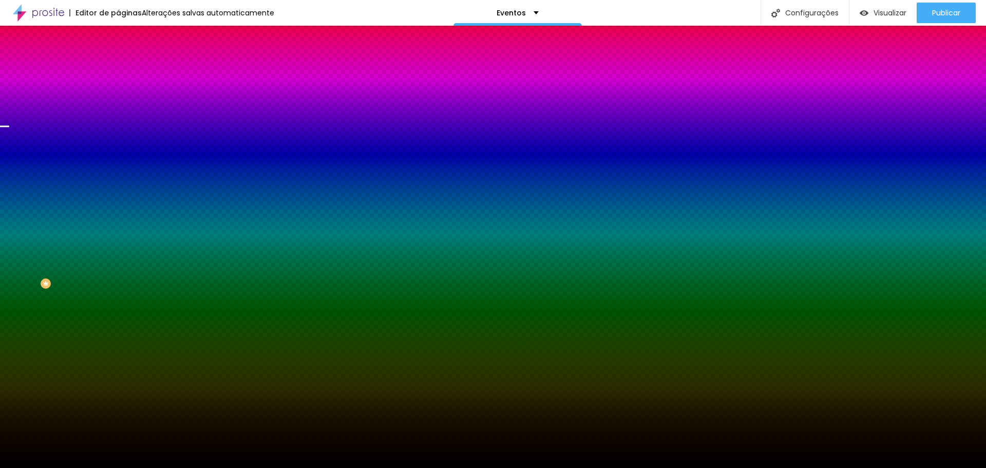
click at [118, 140] on div at bounding box center [177, 140] width 118 height 0
click at [105, 226] on div at bounding box center [493, 234] width 986 height 468
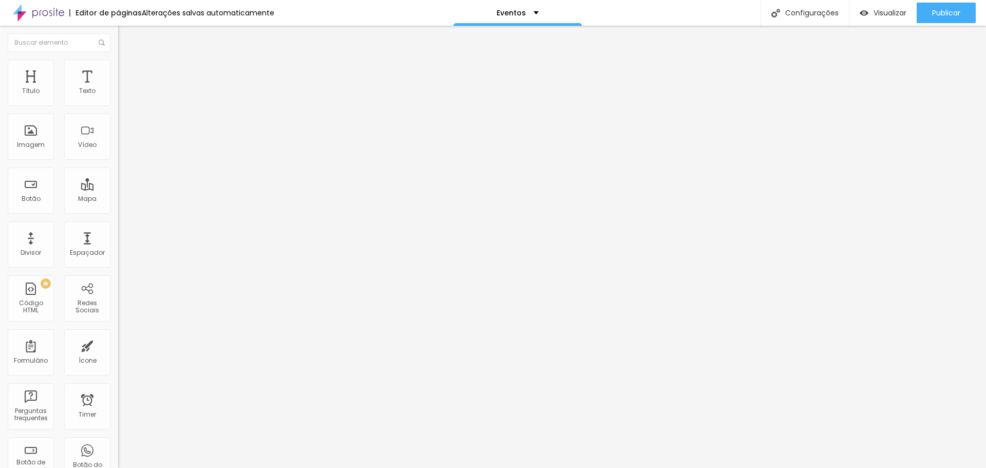
click at [122, 149] on icon "button" at bounding box center [125, 146] width 6 height 6
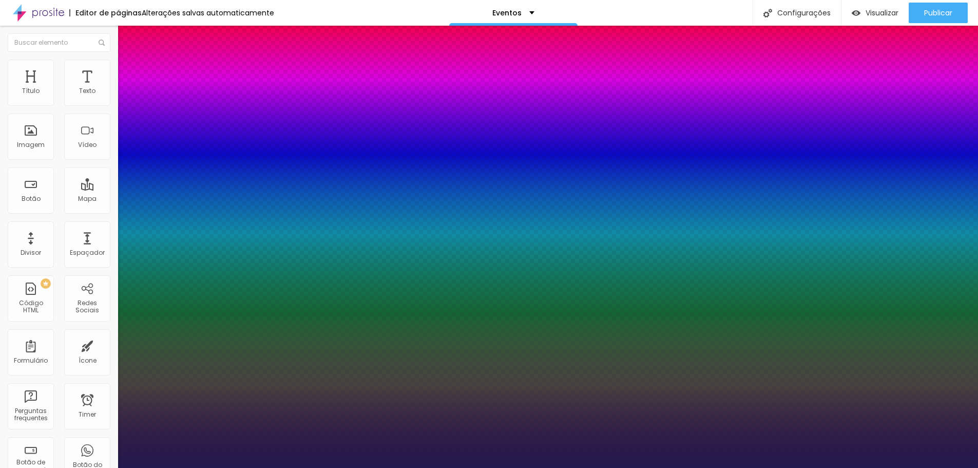
click at [87, 466] on div at bounding box center [489, 468] width 978 height 0
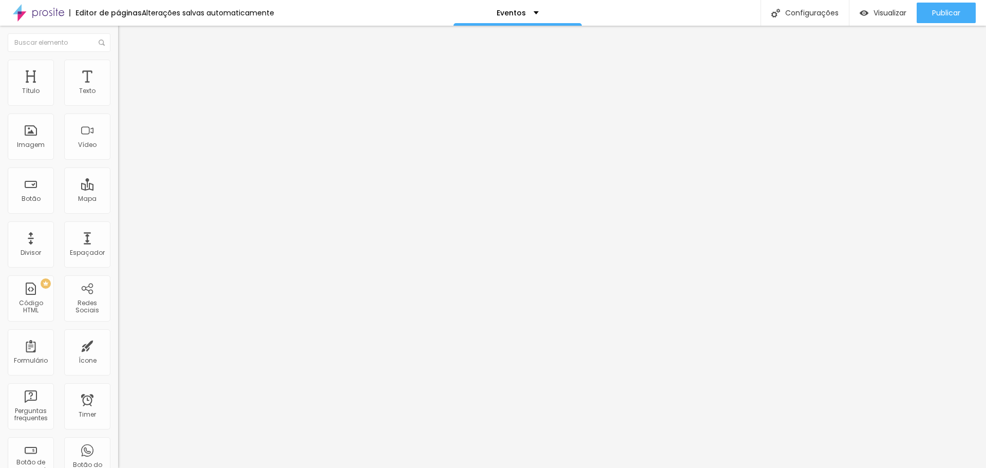
click at [127, 70] on span "Avançado" at bounding box center [144, 66] width 34 height 9
click at [118, 415] on div "Editar Título Estilo Avançado 10 Espaço de cima 10 Espaço de baixo ID Html Clas…" at bounding box center [177, 247] width 118 height 442
click at [122, 149] on icon "button" at bounding box center [125, 146] width 6 height 6
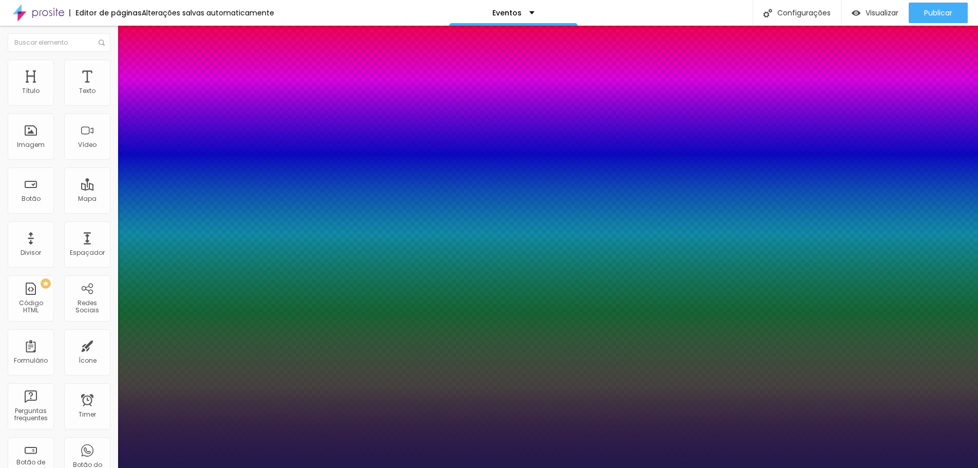
drag, startPoint x: 149, startPoint y: 293, endPoint x: 157, endPoint y: 294, distance: 7.8
drag, startPoint x: 150, startPoint y: 290, endPoint x: 165, endPoint y: 292, distance: 15.0
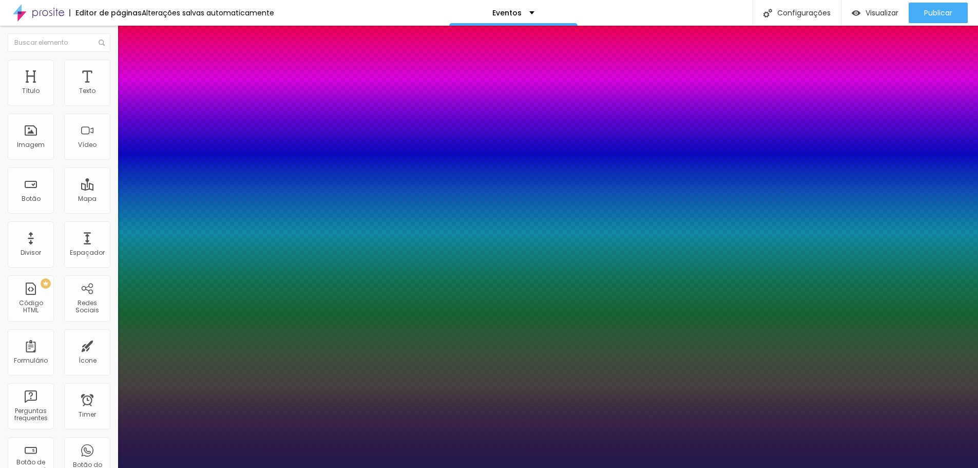
click at [60, 466] on div at bounding box center [489, 468] width 978 height 0
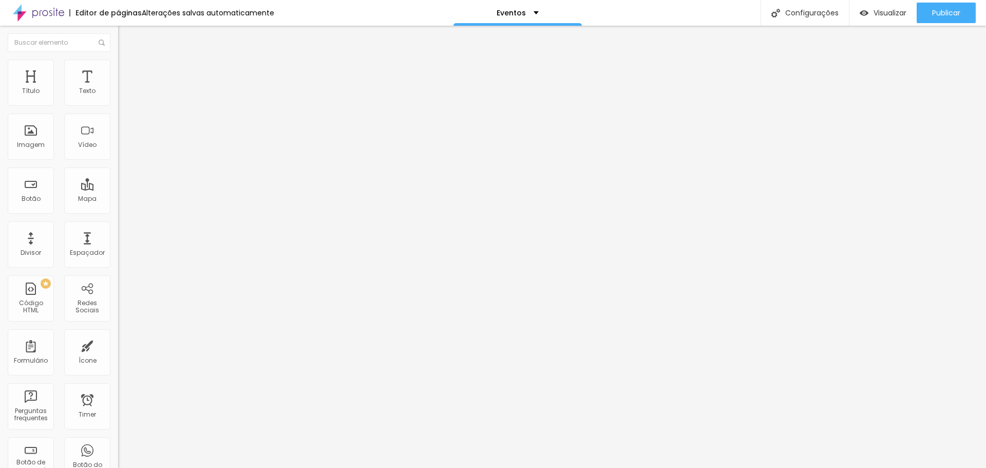
click at [118, 60] on img at bounding box center [122, 64] width 9 height 9
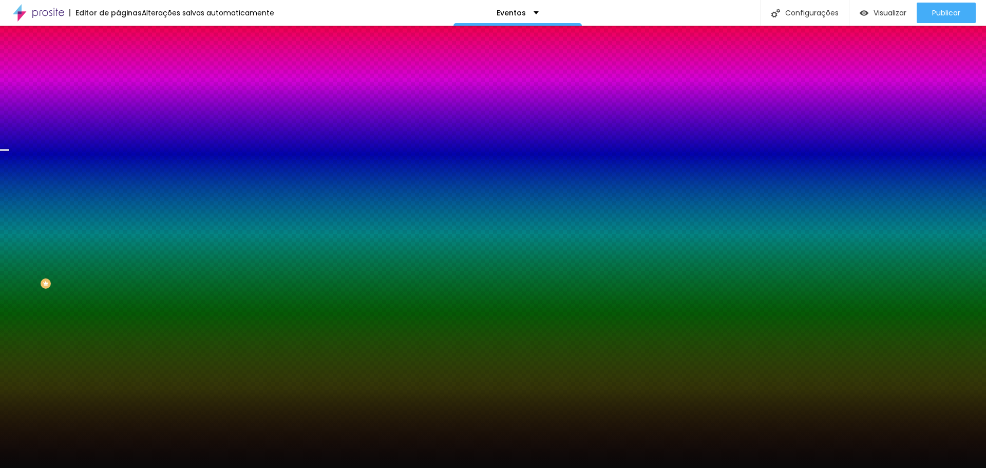
click at [118, 94] on span "Trocar imagem" at bounding box center [146, 90] width 56 height 9
